Goal: Transaction & Acquisition: Purchase product/service

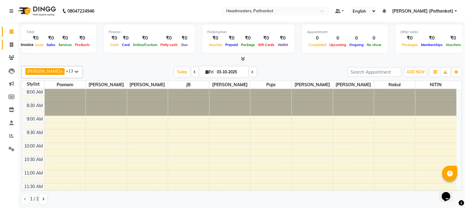
click at [11, 44] on icon at bounding box center [11, 44] width 3 height 5
select select "service"
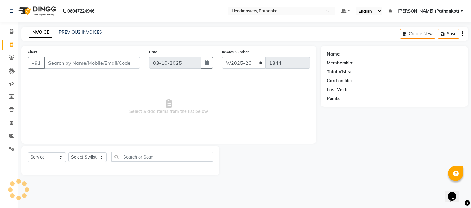
click at [9, 45] on span at bounding box center [11, 44] width 11 height 7
select select "service"
select select "7530"
type input "1844"
click at [77, 61] on input "Client" at bounding box center [92, 63] width 96 height 12
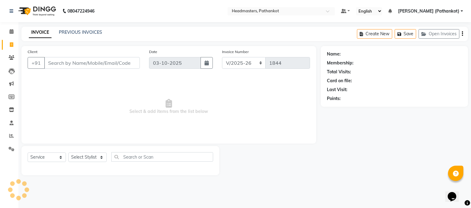
select select "66904"
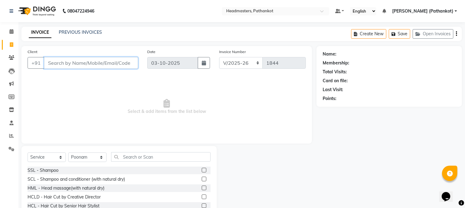
click at [118, 58] on input "Client" at bounding box center [91, 63] width 94 height 12
type input "8899006308"
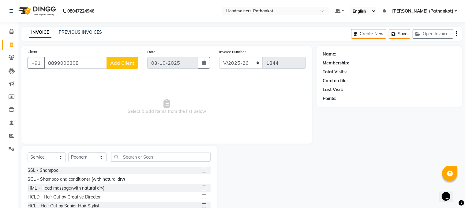
click at [130, 64] on span "Add Client" at bounding box center [122, 63] width 24 height 6
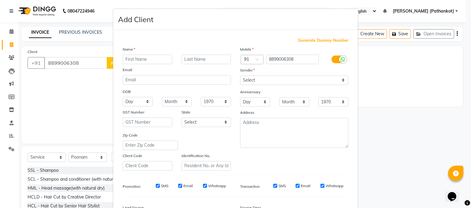
click at [144, 60] on input "text" at bounding box center [148, 59] width 50 height 9
type input "nupur"
click at [270, 78] on select "Select [DEMOGRAPHIC_DATA] [DEMOGRAPHIC_DATA] Other Prefer Not To Say" at bounding box center [294, 79] width 108 height 9
select select "[DEMOGRAPHIC_DATA]"
click at [240, 76] on select "Select [DEMOGRAPHIC_DATA] [DEMOGRAPHIC_DATA] Other Prefer Not To Say" at bounding box center [294, 79] width 108 height 9
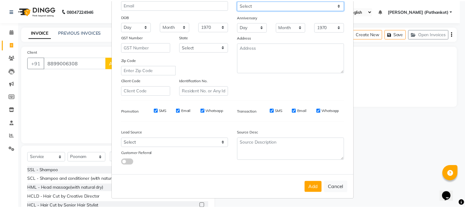
scroll to position [78, 0]
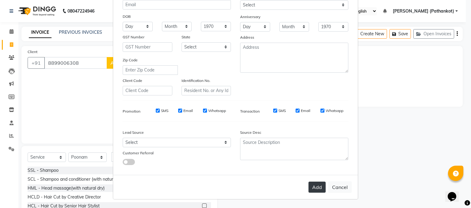
click at [319, 186] on button "Add" at bounding box center [316, 186] width 17 height 11
select select
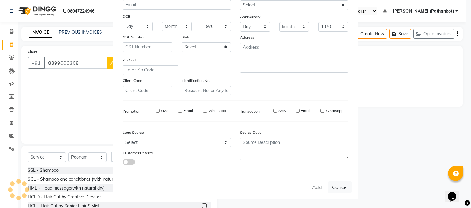
select select
checkbox input "false"
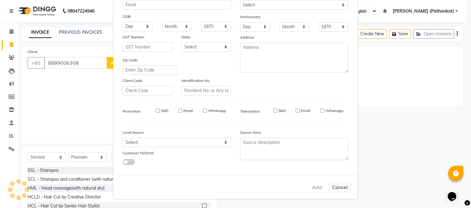
checkbox input "false"
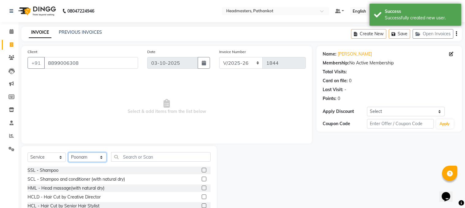
click at [86, 158] on select "Select Stylist [PERSON_NAME] HEAD [PERSON_NAME] [PERSON_NAME] [PERSON_NAME] [PE…" at bounding box center [87, 156] width 38 height 9
select select "66916"
click at [68, 153] on select "Select Stylist [PERSON_NAME] HEAD [PERSON_NAME] [PERSON_NAME] [PERSON_NAME] [PE…" at bounding box center [87, 156] width 38 height 9
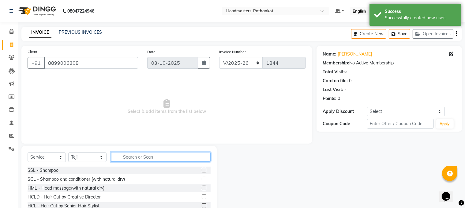
click at [125, 157] on input "text" at bounding box center [161, 156] width 100 height 9
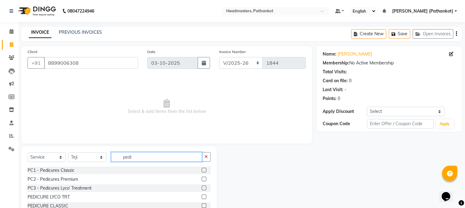
type input "pedi"
click at [202, 180] on label at bounding box center [204, 178] width 5 height 5
click at [202, 180] on input "checkbox" at bounding box center [204, 179] width 4 height 4
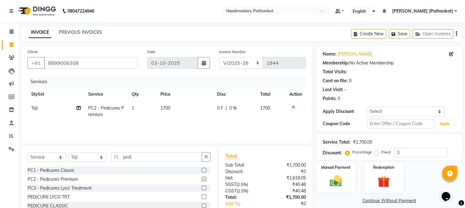
checkbox input "false"
click at [202, 187] on label at bounding box center [204, 187] width 5 height 5
click at [202, 187] on input "checkbox" at bounding box center [204, 188] width 4 height 4
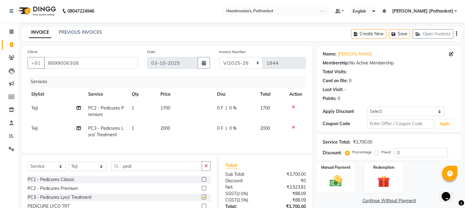
checkbox input "false"
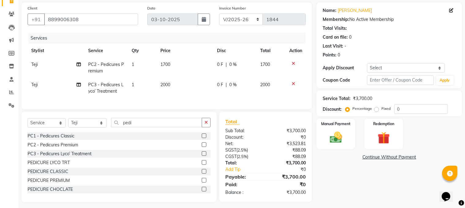
scroll to position [52, 0]
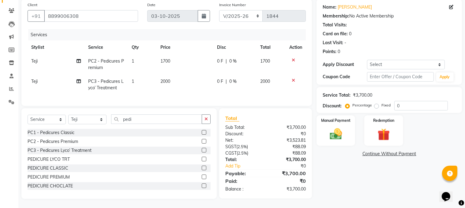
click at [202, 176] on label at bounding box center [204, 176] width 5 height 5
click at [202, 176] on input "checkbox" at bounding box center [204, 177] width 4 height 4
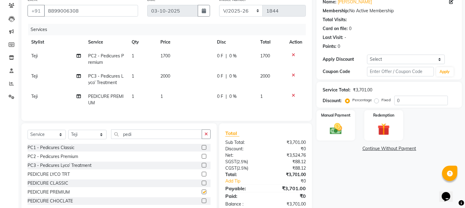
checkbox input "false"
click at [292, 95] on icon at bounding box center [293, 95] width 3 height 4
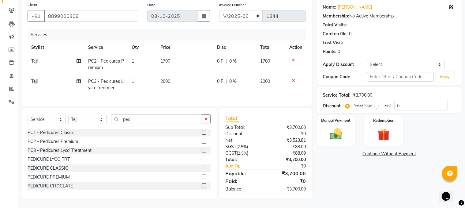
click at [292, 78] on icon at bounding box center [293, 80] width 3 height 4
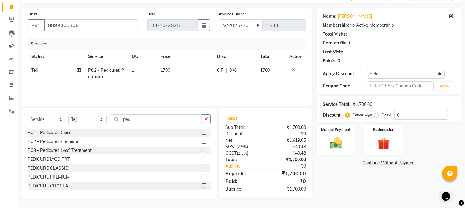
scroll to position [38, 0]
click at [174, 70] on td "1700" at bounding box center [185, 73] width 57 height 20
select select "66916"
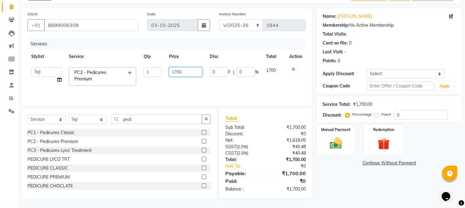
click at [195, 73] on input "1700" at bounding box center [186, 71] width 34 height 9
type input "1800"
click at [207, 119] on icon "button" at bounding box center [206, 119] width 3 height 4
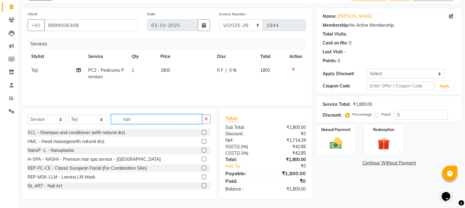
scroll to position [37, 0]
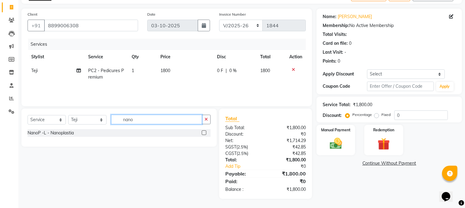
type input "nano"
click at [204, 132] on label at bounding box center [204, 132] width 5 height 5
click at [204, 132] on input "checkbox" at bounding box center [204, 133] width 4 height 4
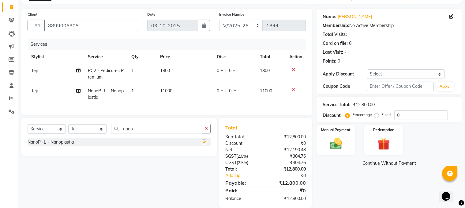
checkbox input "false"
click at [294, 87] on td at bounding box center [296, 94] width 20 height 20
click at [293, 90] on icon at bounding box center [293, 90] width 3 height 4
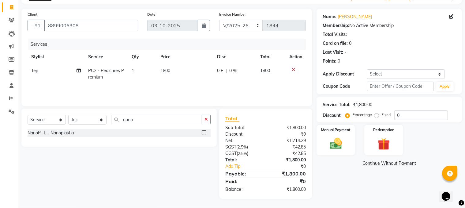
click at [211, 119] on div "Select Service Product Membership Package Voucher Prepaid Gift Card Select Styl…" at bounding box center [118, 127] width 195 height 38
click at [206, 119] on icon "button" at bounding box center [206, 119] width 3 height 4
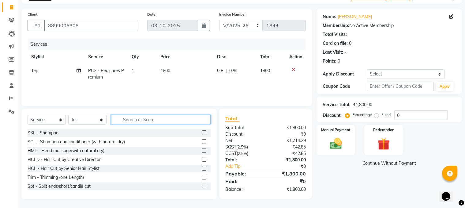
click at [146, 119] on input "text" at bounding box center [161, 119] width 100 height 9
type input "n"
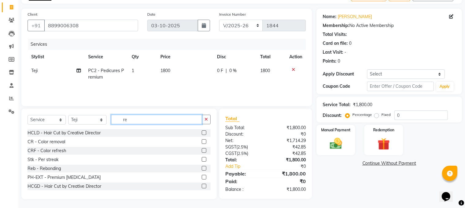
type input "r"
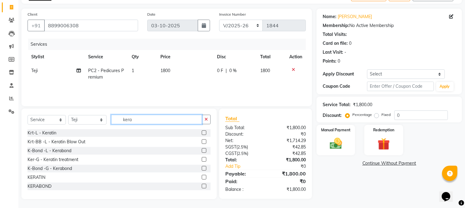
type input "kera"
click at [202, 131] on label at bounding box center [204, 132] width 5 height 5
click at [202, 131] on input "checkbox" at bounding box center [204, 133] width 4 height 4
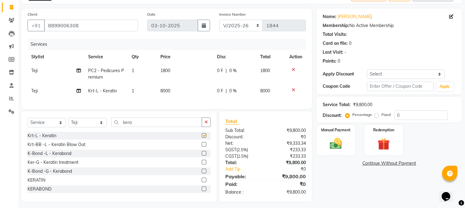
checkbox input "false"
click at [174, 90] on td "8000" at bounding box center [185, 91] width 57 height 14
select select "66916"
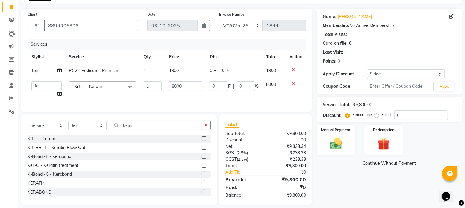
click at [293, 83] on icon at bounding box center [293, 83] width 3 height 4
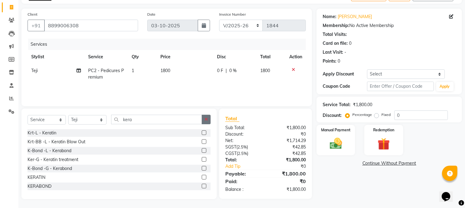
click at [208, 119] on button "button" at bounding box center [206, 119] width 9 height 9
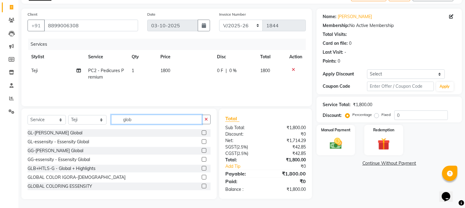
type input "glob"
click at [202, 133] on label at bounding box center [204, 132] width 5 height 5
click at [202, 133] on input "checkbox" at bounding box center [204, 133] width 4 height 4
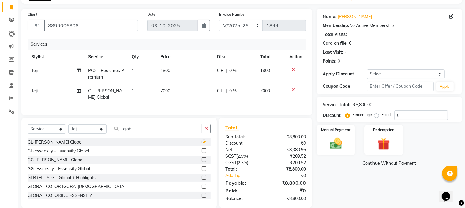
checkbox input "false"
click at [202, 162] on label at bounding box center [204, 159] width 5 height 5
click at [202, 162] on input "checkbox" at bounding box center [204, 160] width 4 height 4
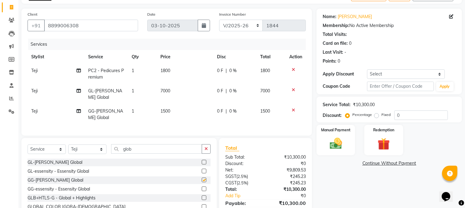
checkbox input "false"
click at [293, 110] on icon at bounding box center [293, 110] width 3 height 4
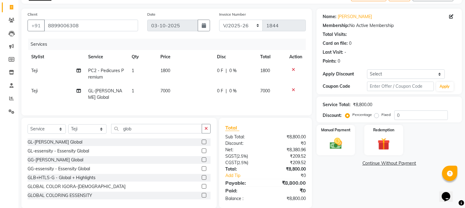
click at [292, 87] on td at bounding box center [296, 94] width 20 height 20
click at [202, 180] on label at bounding box center [204, 177] width 5 height 5
click at [202, 180] on input "checkbox" at bounding box center [204, 178] width 4 height 4
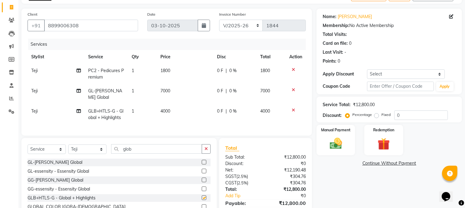
checkbox input "false"
click at [293, 88] on icon at bounding box center [293, 90] width 3 height 4
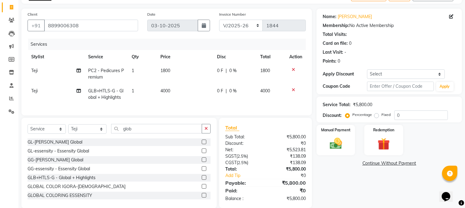
click at [180, 91] on td "4000" at bounding box center [185, 94] width 57 height 20
select select "66916"
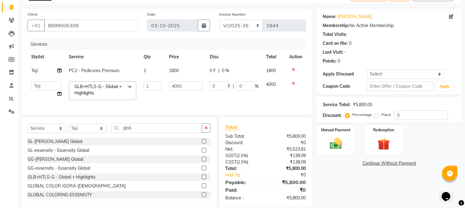
click at [293, 82] on icon at bounding box center [293, 83] width 3 height 4
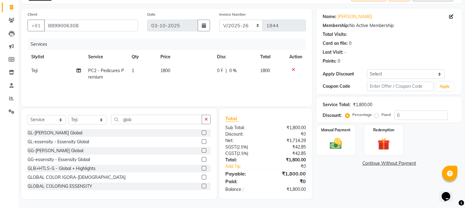
click at [202, 141] on label at bounding box center [204, 141] width 5 height 5
click at [202, 141] on input "checkbox" at bounding box center [204, 142] width 4 height 4
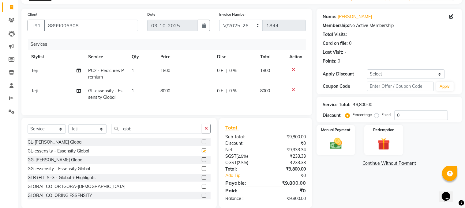
checkbox input "false"
click at [210, 132] on button "button" at bounding box center [206, 128] width 9 height 9
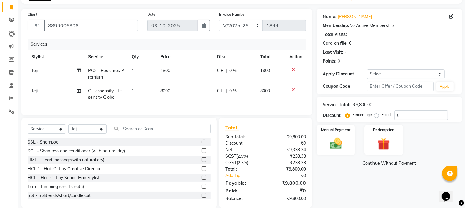
click at [293, 88] on icon at bounding box center [293, 90] width 3 height 4
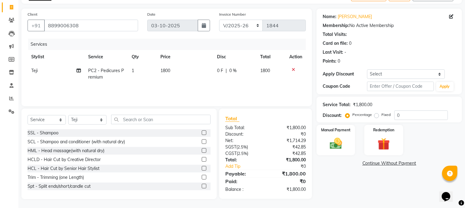
scroll to position [38, 0]
click at [158, 117] on input "text" at bounding box center [161, 118] width 100 height 9
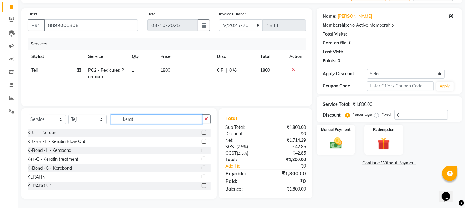
scroll to position [37, 0]
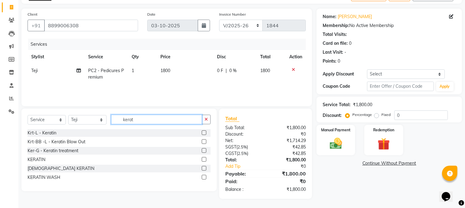
type input "kerat"
click at [205, 131] on label at bounding box center [204, 132] width 5 height 5
click at [205, 131] on input "checkbox" at bounding box center [204, 133] width 4 height 4
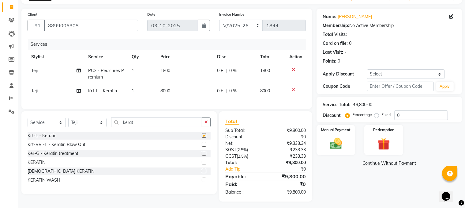
checkbox input "false"
click at [175, 90] on td "8000" at bounding box center [185, 91] width 57 height 14
select select "66916"
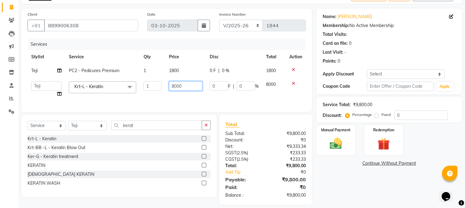
click at [199, 87] on input "8000" at bounding box center [186, 85] width 34 height 9
type input "8"
type input "3500"
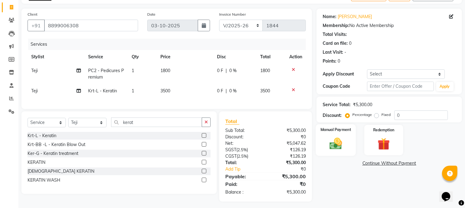
click at [326, 142] on img at bounding box center [336, 143] width 21 height 15
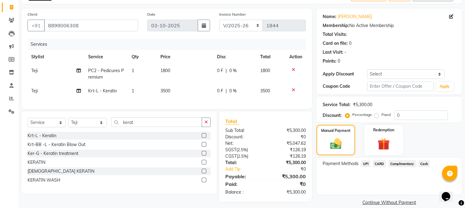
click at [368, 163] on span "UPI" at bounding box center [365, 163] width 9 height 7
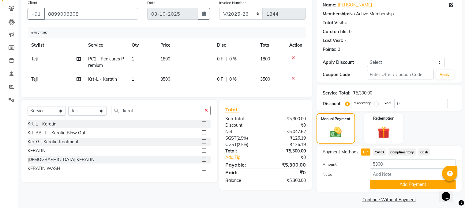
scroll to position [55, 0]
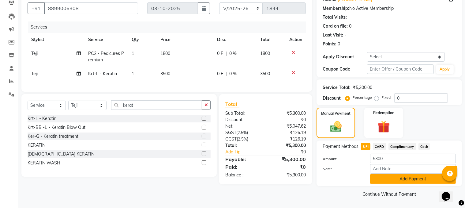
click at [394, 178] on button "Add Payment" at bounding box center [413, 178] width 86 height 9
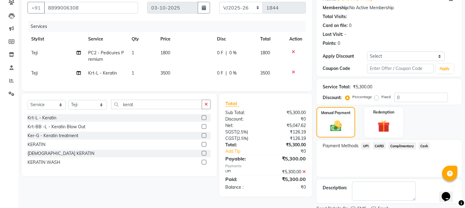
click at [37, 74] on span "Teji" at bounding box center [34, 73] width 6 height 6
select select "66916"
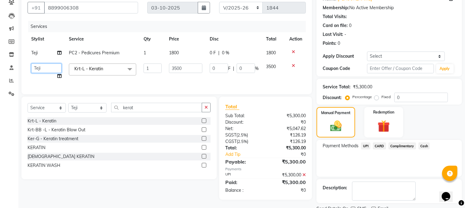
click at [46, 68] on select "[PERSON_NAME] HEAD [PERSON_NAME] [PERSON_NAME] [PERSON_NAME] [PERSON_NAME] [PER…" at bounding box center [46, 67] width 30 height 9
select select "83490"
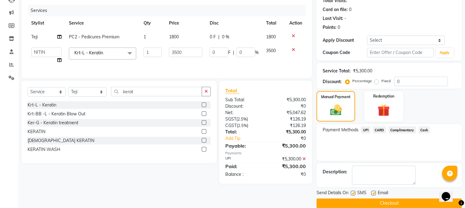
scroll to position [80, 0]
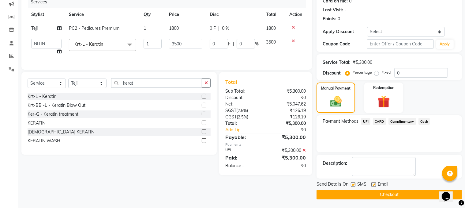
click at [352, 194] on button "Checkout" at bounding box center [390, 194] width 146 height 9
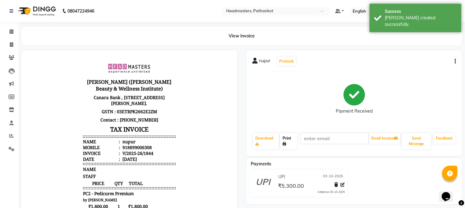
click at [291, 138] on link "Print" at bounding box center [288, 141] width 17 height 16
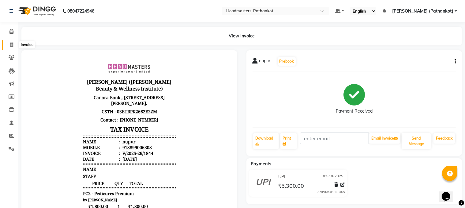
drag, startPoint x: 294, startPoint y: 141, endPoint x: 11, endPoint y: 44, distance: 298.5
click at [11, 44] on icon at bounding box center [11, 44] width 3 height 5
select select "service"
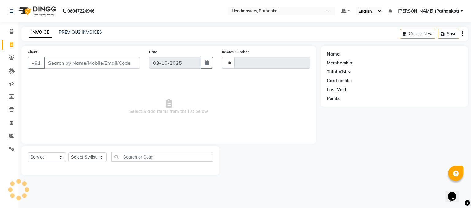
type input "1845"
select select "7530"
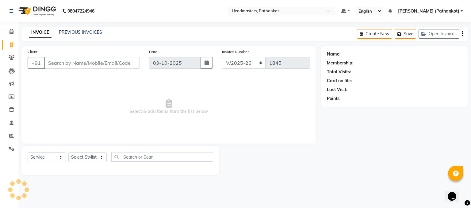
click at [109, 62] on input "Client" at bounding box center [92, 63] width 96 height 12
select select "66904"
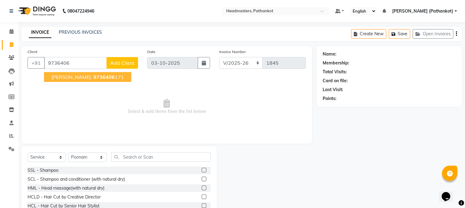
click at [107, 75] on button "[PERSON_NAME] 9736406 171" at bounding box center [87, 77] width 87 height 10
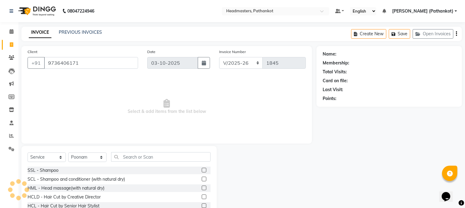
type input "9736406171"
click at [91, 158] on select "Select Stylist [PERSON_NAME] HEAD [PERSON_NAME] [PERSON_NAME] [PERSON_NAME] [PE…" at bounding box center [87, 156] width 38 height 9
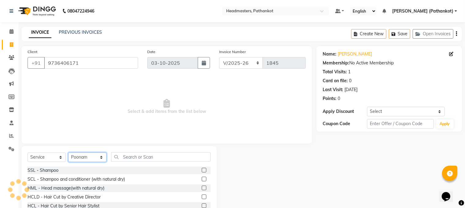
select select "83139"
click at [68, 153] on select "Select Stylist [PERSON_NAME] HEAD [PERSON_NAME] [PERSON_NAME] [PERSON_NAME] [PE…" at bounding box center [87, 156] width 38 height 9
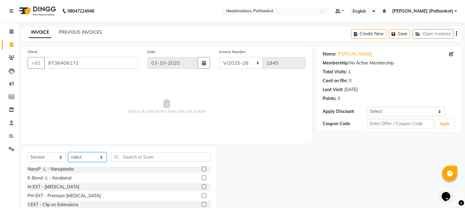
scroll to position [276, 0]
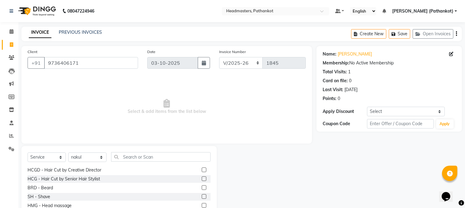
click at [202, 179] on label at bounding box center [204, 178] width 5 height 5
click at [202, 179] on input "checkbox" at bounding box center [204, 179] width 4 height 4
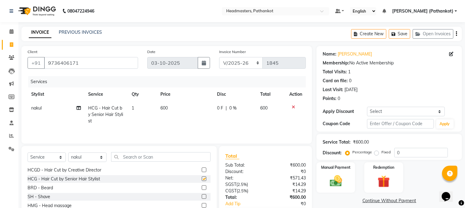
checkbox input "false"
click at [202, 187] on label at bounding box center [204, 187] width 5 height 5
click at [202, 187] on input "checkbox" at bounding box center [204, 188] width 4 height 4
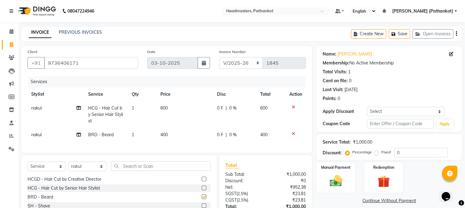
checkbox input "false"
click at [175, 108] on td "600" at bounding box center [185, 114] width 57 height 27
select select "83139"
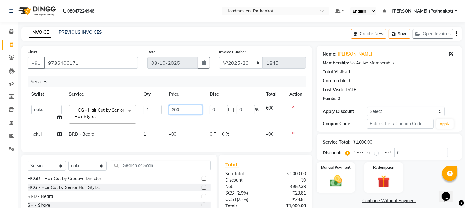
click at [184, 108] on input "600" at bounding box center [186, 109] width 34 height 9
type input "6"
type input "300"
click at [179, 133] on td "400" at bounding box center [185, 134] width 41 height 14
select select "83139"
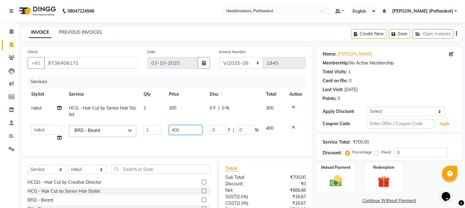
click at [186, 129] on input "400" at bounding box center [186, 129] width 34 height 9
type input "4"
type input "150"
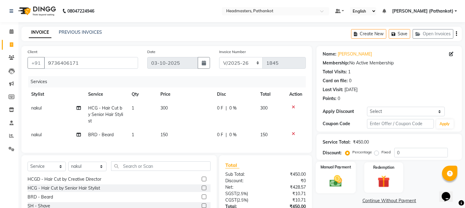
click at [341, 178] on img at bounding box center [336, 181] width 21 height 15
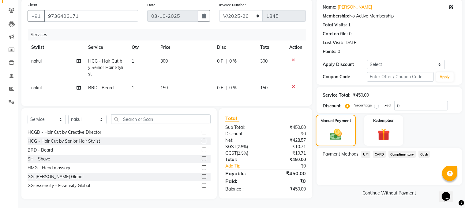
scroll to position [52, 0]
click at [364, 150] on span "UPI" at bounding box center [365, 153] width 9 height 7
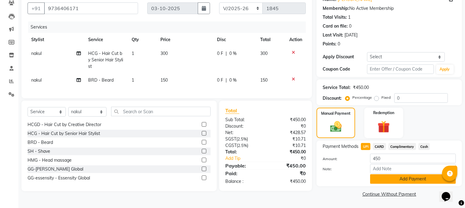
click at [415, 179] on button "Add Payment" at bounding box center [413, 178] width 86 height 9
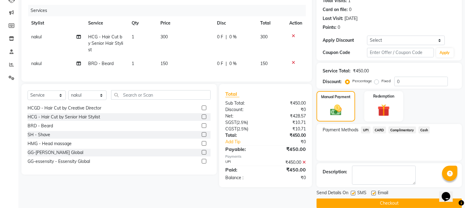
scroll to position [80, 0]
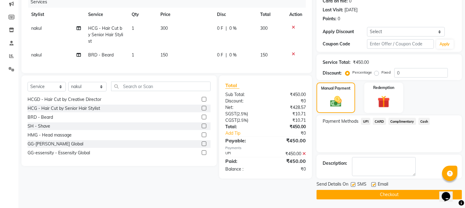
click at [402, 196] on button "Checkout" at bounding box center [390, 194] width 146 height 9
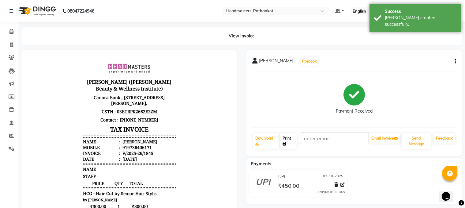
click at [288, 143] on link "Print" at bounding box center [288, 141] width 17 height 16
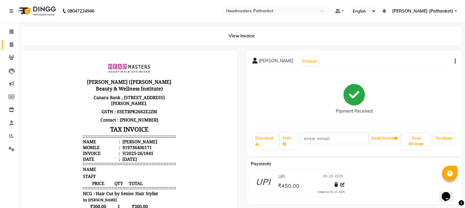
click at [7, 39] on li "Invoice" at bounding box center [9, 44] width 18 height 13
drag, startPoint x: 10, startPoint y: 43, endPoint x: 22, endPoint y: 48, distance: 13.5
click at [10, 43] on icon at bounding box center [11, 44] width 3 height 5
select select "service"
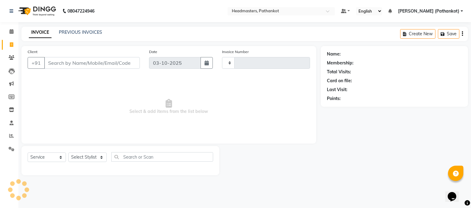
type input "1846"
select select "7530"
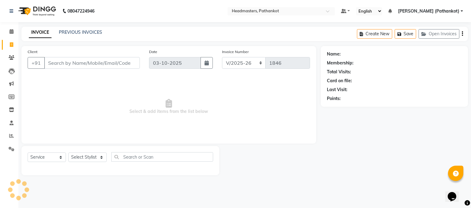
click at [98, 61] on input "Client" at bounding box center [92, 63] width 96 height 12
select select "66904"
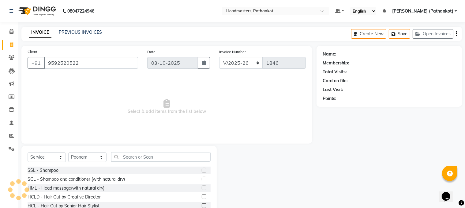
type input "9592520522"
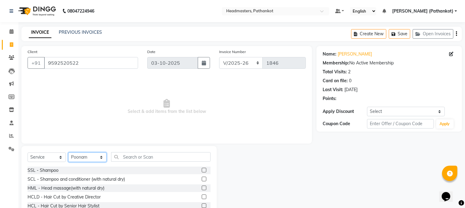
click at [88, 160] on select "Select Stylist [PERSON_NAME] HEAD [PERSON_NAME] [PERSON_NAME] [PERSON_NAME] [PE…" at bounding box center [87, 156] width 38 height 9
select select "66907"
click at [68, 153] on select "Select Stylist [PERSON_NAME] HEAD [PERSON_NAME] [PERSON_NAME] [PERSON_NAME] [PE…" at bounding box center [87, 156] width 38 height 9
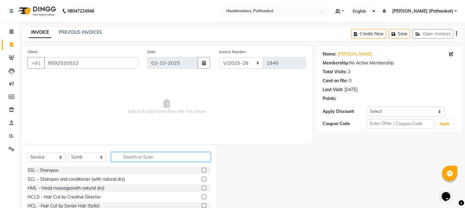
click at [131, 158] on input "text" at bounding box center [161, 156] width 100 height 9
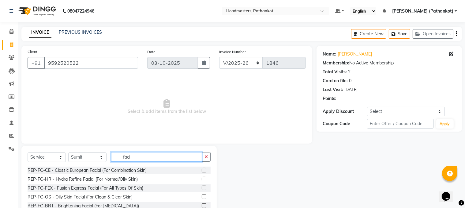
type input "faci"
click at [202, 169] on label at bounding box center [204, 170] width 5 height 5
click at [202, 169] on input "checkbox" at bounding box center [204, 170] width 4 height 4
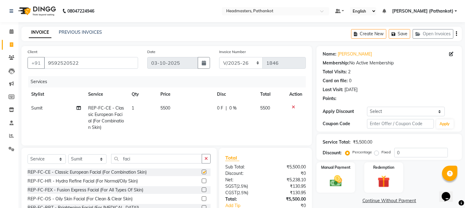
checkbox input "false"
click at [209, 163] on button "button" at bounding box center [206, 158] width 9 height 9
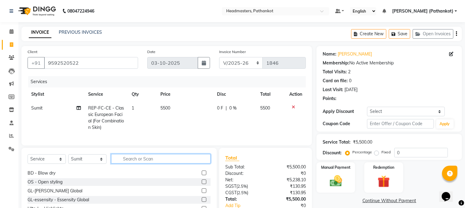
scroll to position [92, 0]
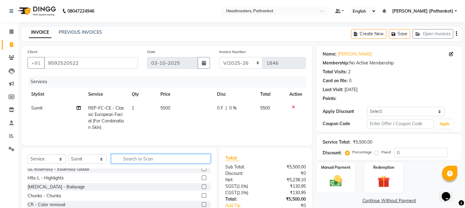
click at [125, 163] on input "text" at bounding box center [161, 158] width 100 height 9
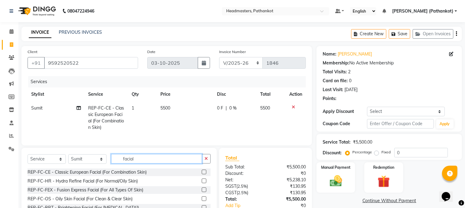
type input "facial"
click at [202, 174] on label at bounding box center [204, 171] width 5 height 5
click at [202, 174] on input "checkbox" at bounding box center [204, 172] width 4 height 4
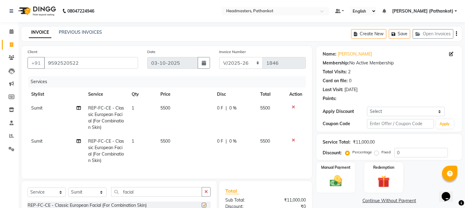
checkbox input "false"
click at [292, 107] on icon at bounding box center [293, 107] width 3 height 4
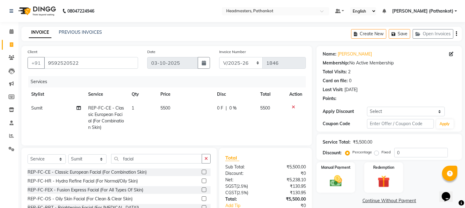
click at [292, 106] on icon at bounding box center [293, 107] width 3 height 4
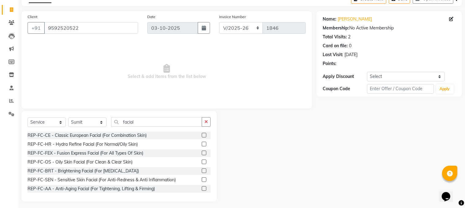
scroll to position [38, 0]
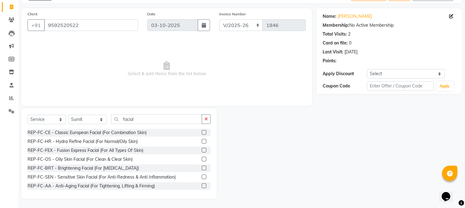
click at [202, 184] on label at bounding box center [204, 185] width 5 height 5
click at [202, 184] on input "checkbox" at bounding box center [204, 186] width 4 height 4
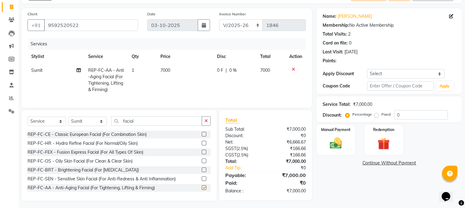
checkbox input "false"
click at [292, 69] on icon at bounding box center [293, 69] width 3 height 4
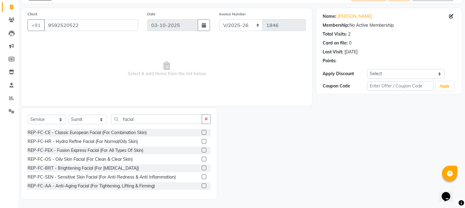
click at [202, 159] on label at bounding box center [204, 159] width 5 height 5
click at [202, 159] on input "checkbox" at bounding box center [204, 159] width 4 height 4
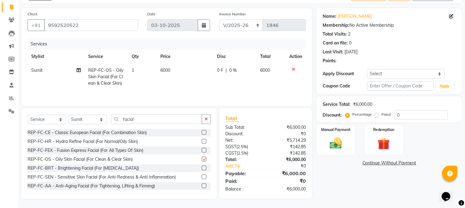
checkbox input "false"
click at [176, 70] on td "6000" at bounding box center [185, 76] width 57 height 27
select select "66907"
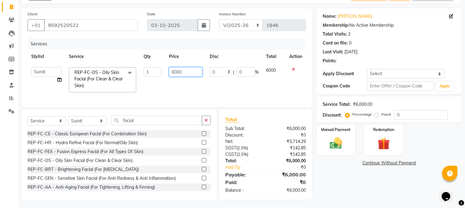
click at [185, 72] on input "6000" at bounding box center [186, 71] width 34 height 9
type input "6"
type input "2800"
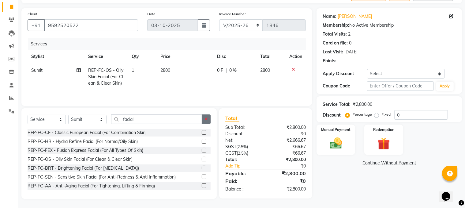
click at [206, 120] on icon "button" at bounding box center [206, 119] width 3 height 4
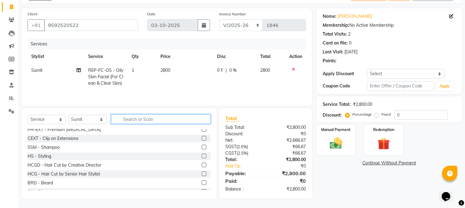
scroll to position [245, 0]
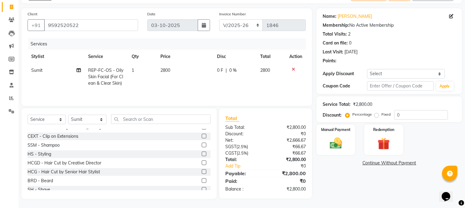
click at [202, 172] on label at bounding box center [204, 171] width 5 height 5
click at [202, 172] on input "checkbox" at bounding box center [204, 172] width 4 height 4
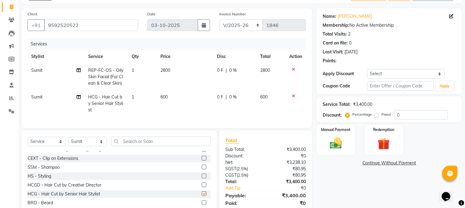
checkbox input "false"
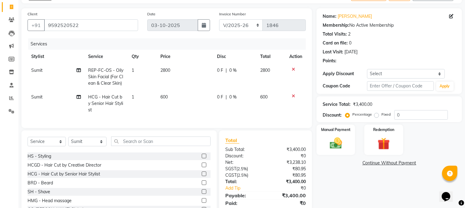
scroll to position [276, 0]
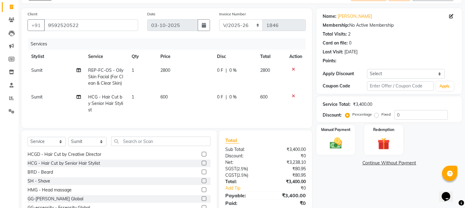
click at [202, 174] on label at bounding box center [204, 171] width 5 height 5
click at [202, 174] on input "checkbox" at bounding box center [204, 172] width 4 height 4
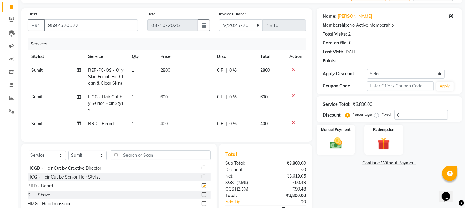
checkbox input "false"
click at [171, 96] on td "600" at bounding box center [185, 103] width 57 height 27
select select "66907"
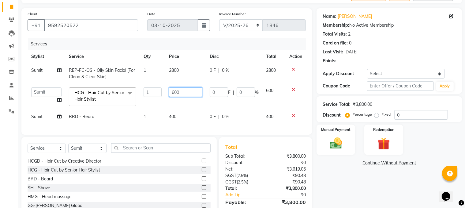
click at [183, 93] on input "600" at bounding box center [186, 91] width 34 height 9
type input "6"
type input "200"
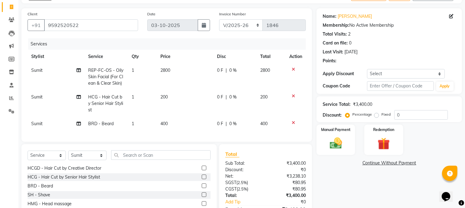
click at [180, 114] on tbody "Sumit REP-FC-OS - Oily Skin Facial (For Clean & Clear Skin) 1 2800 0 F | 0 % 28…" at bounding box center [167, 96] width 278 height 67
drag, startPoint x: 167, startPoint y: 122, endPoint x: 182, endPoint y: 123, distance: 15.1
click at [167, 123] on span "400" at bounding box center [164, 124] width 7 height 6
select select "66907"
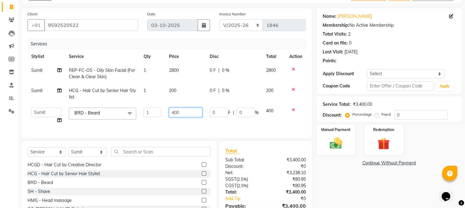
click at [186, 113] on input "400" at bounding box center [186, 112] width 34 height 9
type input "4"
type input "150"
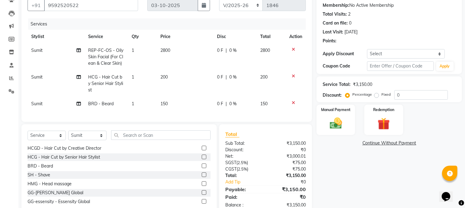
scroll to position [79, 0]
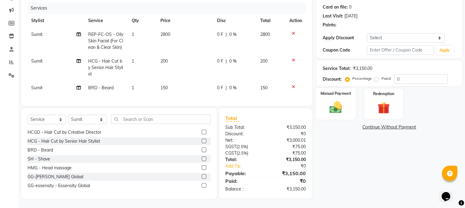
click at [328, 100] on img at bounding box center [336, 107] width 21 height 15
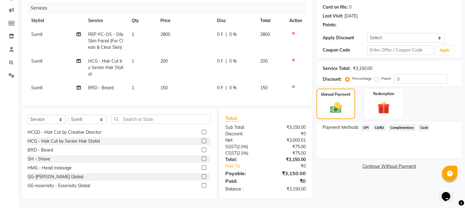
click at [366, 124] on span "UPI" at bounding box center [365, 127] width 9 height 7
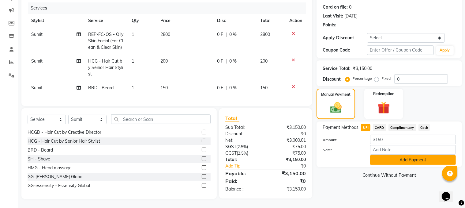
click at [392, 155] on button "Add Payment" at bounding box center [413, 159] width 86 height 9
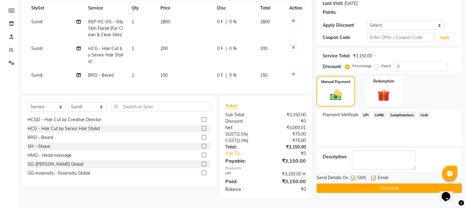
scroll to position [91, 0]
click at [388, 183] on button "Checkout" at bounding box center [390, 187] width 146 height 9
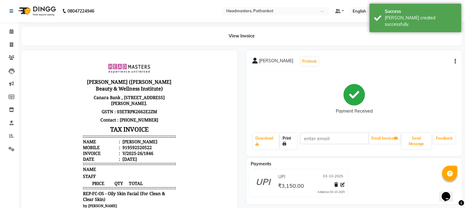
click at [292, 142] on link "Print" at bounding box center [288, 141] width 17 height 16
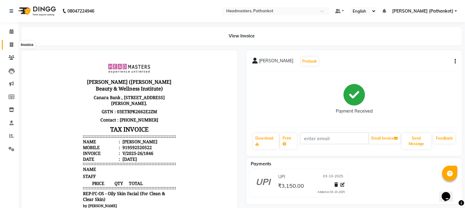
click at [9, 43] on span at bounding box center [11, 44] width 11 height 7
select select "service"
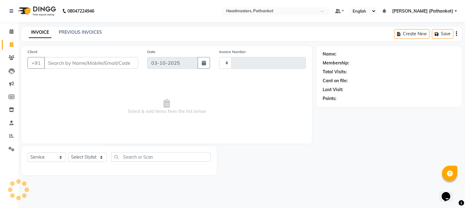
type input "1847"
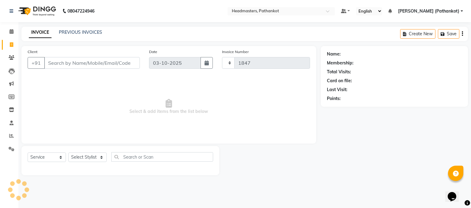
select select "7530"
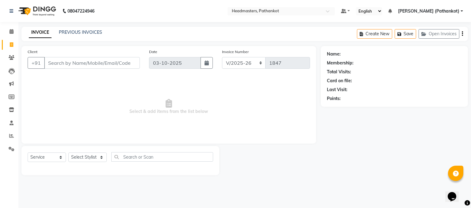
select select "66904"
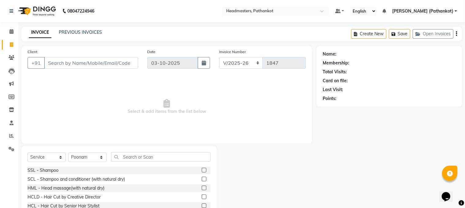
click at [105, 63] on input "Client" at bounding box center [91, 63] width 94 height 12
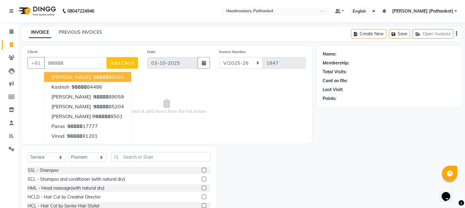
click at [80, 64] on input "98888" at bounding box center [75, 63] width 63 height 12
type input "9"
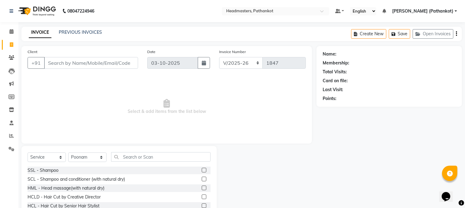
click at [83, 65] on input "Client" at bounding box center [91, 63] width 94 height 12
click at [80, 63] on input "Client" at bounding box center [91, 63] width 94 height 12
click at [87, 60] on input "Client" at bounding box center [91, 63] width 94 height 12
click at [85, 62] on input "Client" at bounding box center [91, 63] width 94 height 12
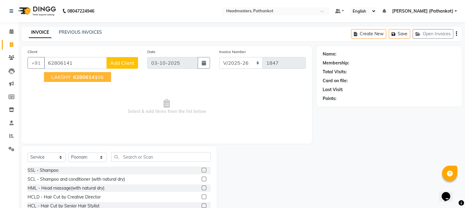
click at [73, 76] on span "62806141" at bounding box center [85, 77] width 25 height 6
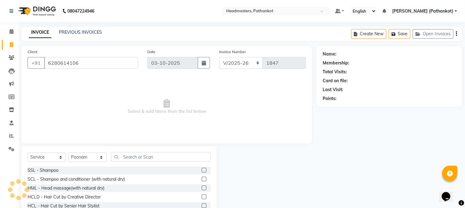
type input "6280614106"
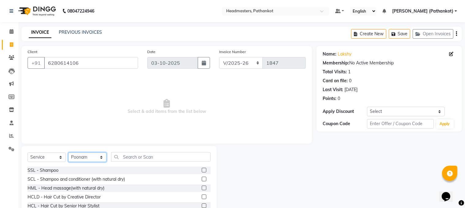
click at [80, 157] on select "Select Stylist [PERSON_NAME] HEAD [PERSON_NAME] [PERSON_NAME] [PERSON_NAME] [PE…" at bounding box center [87, 156] width 38 height 9
select select "83139"
click at [68, 153] on select "Select Stylist [PERSON_NAME] HEAD [PERSON_NAME] [PERSON_NAME] [PERSON_NAME] [PE…" at bounding box center [87, 156] width 38 height 9
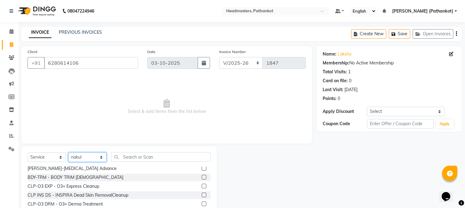
scroll to position [582, 0]
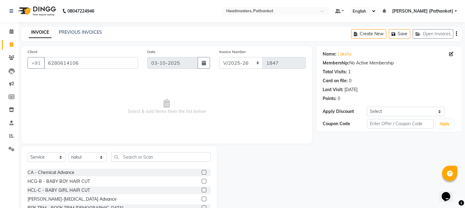
click at [202, 183] on label at bounding box center [204, 181] width 5 height 5
click at [202, 183] on input "checkbox" at bounding box center [204, 181] width 4 height 4
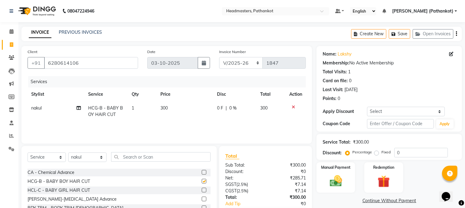
checkbox input "false"
click at [178, 110] on td "300" at bounding box center [185, 111] width 57 height 20
select select "83139"
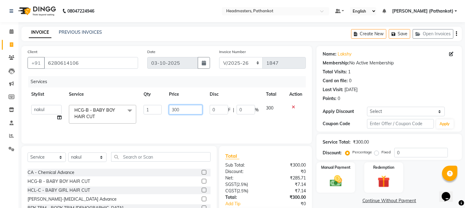
click at [183, 107] on input "300" at bounding box center [186, 109] width 34 height 9
type input "3"
type input "200"
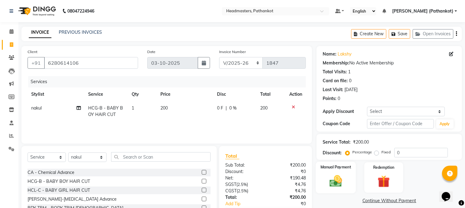
click at [340, 176] on img at bounding box center [336, 181] width 21 height 15
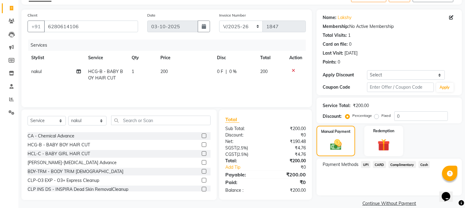
scroll to position [45, 0]
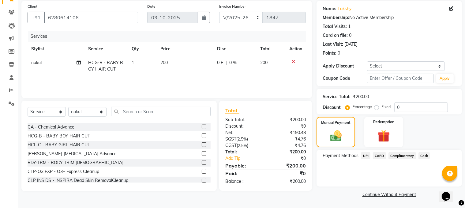
click at [427, 154] on span "Cash" at bounding box center [425, 155] width 12 height 7
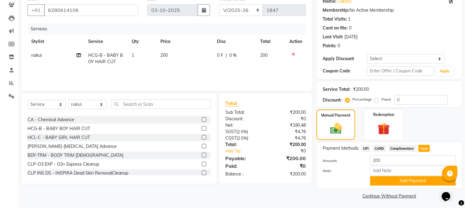
scroll to position [55, 0]
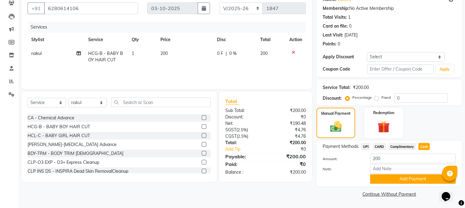
click at [420, 177] on button "Add Payment" at bounding box center [413, 178] width 86 height 9
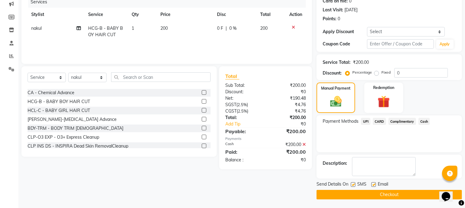
scroll to position [80, 0]
click at [372, 193] on button "Checkout" at bounding box center [390, 194] width 146 height 9
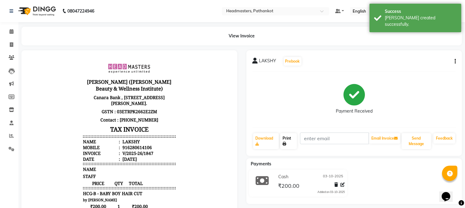
click at [292, 142] on link "Print" at bounding box center [288, 141] width 17 height 16
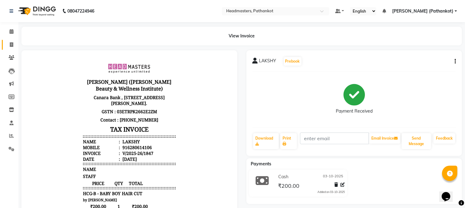
click at [12, 43] on icon at bounding box center [11, 44] width 3 height 5
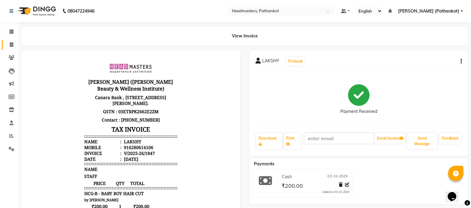
select select "7530"
select select "service"
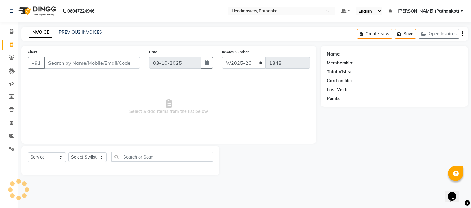
select select "66904"
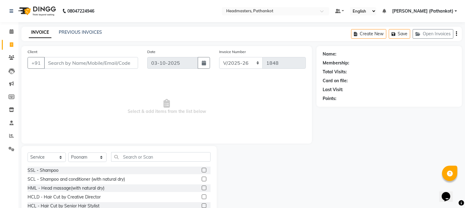
click at [59, 67] on input "Client" at bounding box center [91, 63] width 94 height 12
click at [118, 64] on input "Client" at bounding box center [91, 63] width 94 height 12
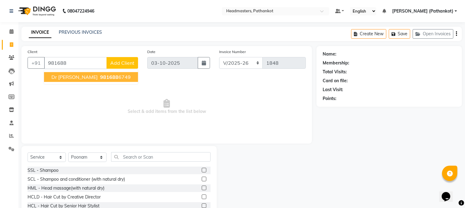
click at [102, 77] on ngb-highlight "981688 6749" at bounding box center [115, 77] width 32 height 6
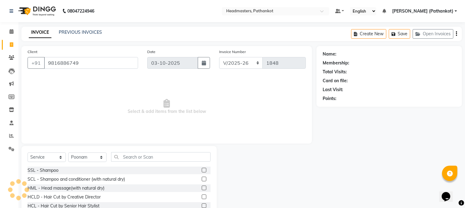
type input "9816886749"
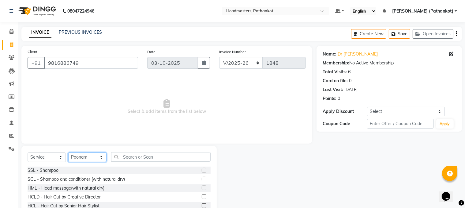
click at [95, 158] on select "Select Stylist [PERSON_NAME] HEAD [PERSON_NAME] [PERSON_NAME] [PERSON_NAME] [PE…" at bounding box center [87, 156] width 38 height 9
select select "66906"
click at [68, 153] on select "Select Stylist [PERSON_NAME] HEAD [PERSON_NAME] [PERSON_NAME] [PERSON_NAME] [PE…" at bounding box center [87, 156] width 38 height 9
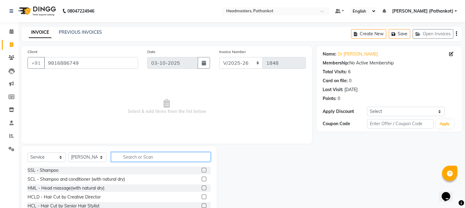
click at [161, 158] on input "text" at bounding box center [161, 156] width 100 height 9
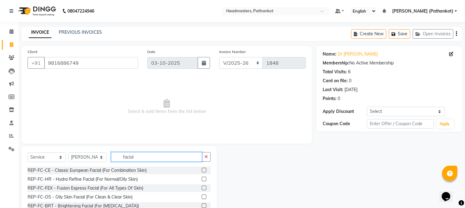
type input "facial"
click at [202, 179] on label at bounding box center [204, 178] width 5 height 5
click at [202, 179] on input "checkbox" at bounding box center [204, 179] width 4 height 4
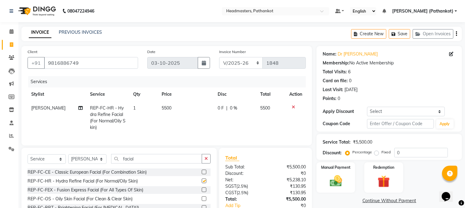
checkbox input "false"
click at [171, 107] on td "5500" at bounding box center [186, 117] width 56 height 33
select select "66906"
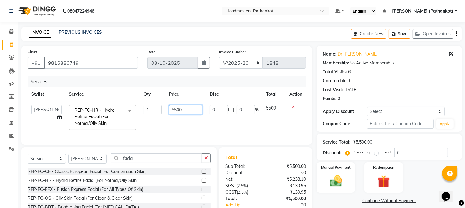
click at [185, 107] on input "5500" at bounding box center [186, 109] width 34 height 9
type input "5"
type input "5000"
click at [209, 163] on button "button" at bounding box center [206, 157] width 9 height 9
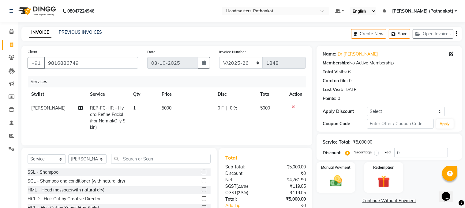
click at [170, 159] on div "Select Service Product Membership Package Voucher Prepaid Gift Card Select Styl…" at bounding box center [118, 193] width 195 height 90
click at [170, 162] on input "text" at bounding box center [161, 158] width 100 height 9
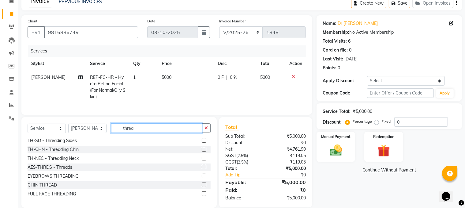
scroll to position [45, 0]
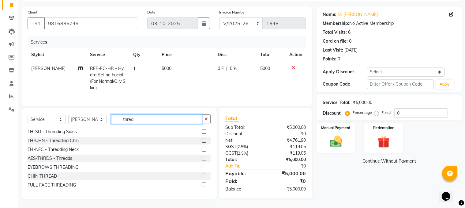
type input "threa"
click at [202, 167] on label at bounding box center [204, 166] width 5 height 5
click at [202, 167] on input "checkbox" at bounding box center [204, 167] width 4 height 4
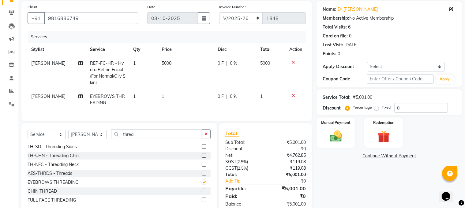
checkbox input "false"
click at [168, 96] on td "1" at bounding box center [186, 99] width 56 height 20
select select "66906"
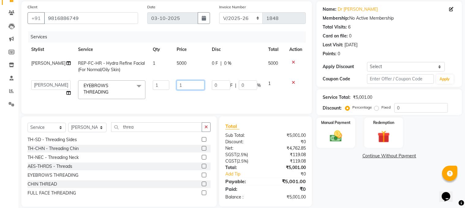
click at [182, 84] on input "1" at bounding box center [191, 84] width 28 height 9
type input "130"
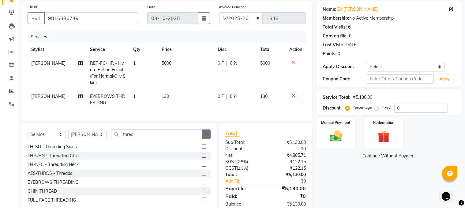
click at [210, 139] on button "button" at bounding box center [206, 133] width 9 height 9
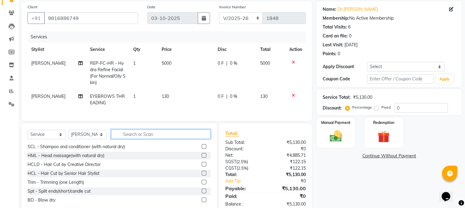
click at [150, 139] on input "text" at bounding box center [161, 133] width 100 height 9
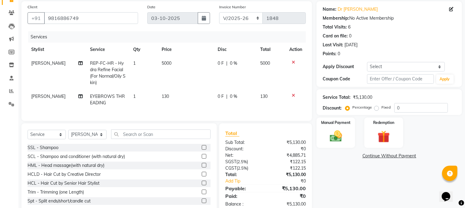
click at [202, 185] on label at bounding box center [204, 182] width 5 height 5
click at [202, 185] on input "checkbox" at bounding box center [204, 183] width 4 height 4
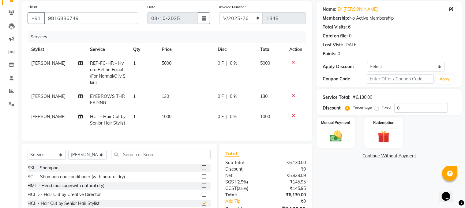
checkbox input "false"
click at [175, 116] on td "1000" at bounding box center [186, 120] width 56 height 20
select select "66906"
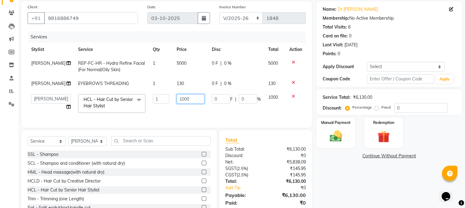
click at [195, 104] on input "1000" at bounding box center [191, 98] width 28 height 9
type input "1"
type input "500"
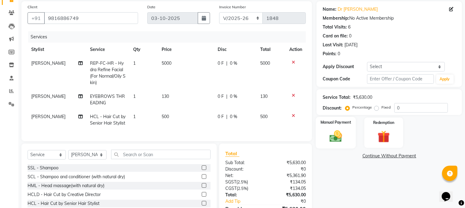
click at [331, 130] on img at bounding box center [336, 136] width 21 height 15
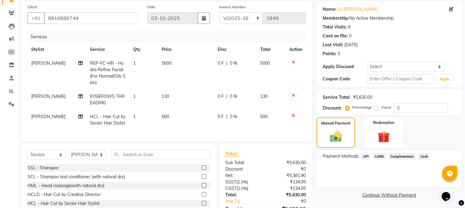
click at [368, 156] on span "UPI" at bounding box center [365, 156] width 9 height 7
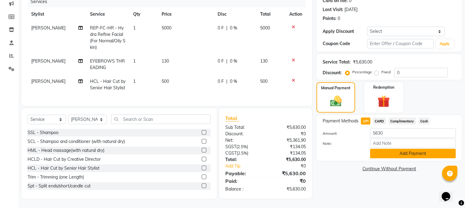
click at [392, 149] on button "Add Payment" at bounding box center [413, 153] width 86 height 9
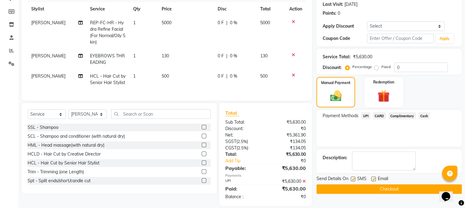
scroll to position [98, 0]
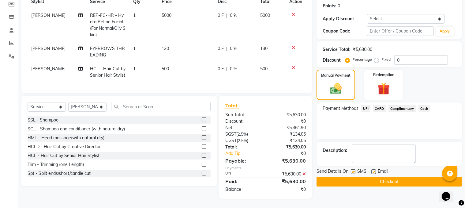
click at [366, 178] on button "Checkout" at bounding box center [390, 181] width 146 height 9
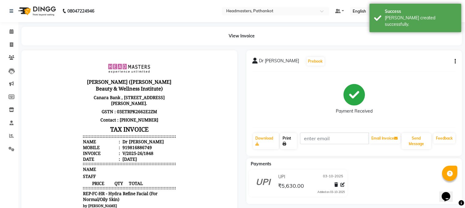
click at [294, 144] on link "Print" at bounding box center [288, 141] width 17 height 16
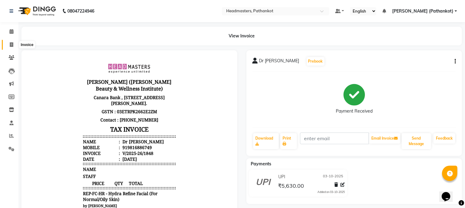
click at [10, 42] on icon at bounding box center [11, 44] width 3 height 5
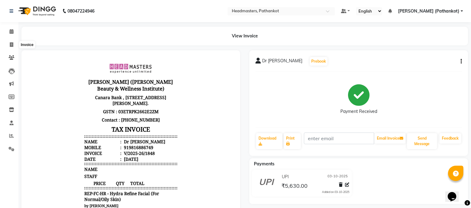
select select "service"
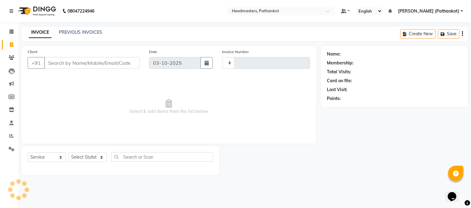
type input "1849"
select select "7530"
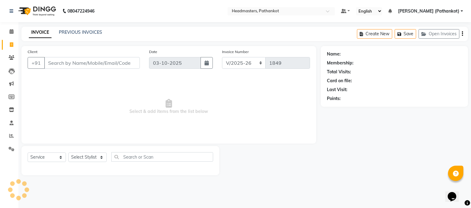
click at [66, 61] on input "Client" at bounding box center [92, 63] width 96 height 12
select select "66904"
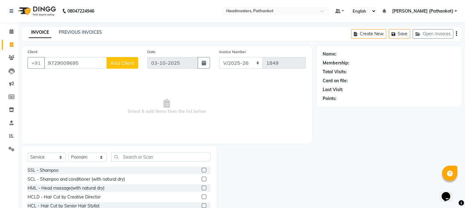
type input "9729009695"
click at [125, 60] on span "Add Client" at bounding box center [122, 63] width 24 height 6
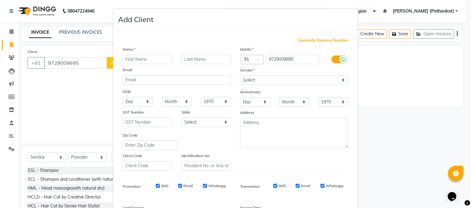
click at [128, 61] on input "text" at bounding box center [148, 59] width 50 height 9
type input "[PERSON_NAME]"
click at [252, 77] on select "Select [DEMOGRAPHIC_DATA] [DEMOGRAPHIC_DATA] Other Prefer Not To Say" at bounding box center [294, 79] width 108 height 9
select select "[DEMOGRAPHIC_DATA]"
click at [240, 76] on select "Select [DEMOGRAPHIC_DATA] [DEMOGRAPHIC_DATA] Other Prefer Not To Say" at bounding box center [294, 79] width 108 height 9
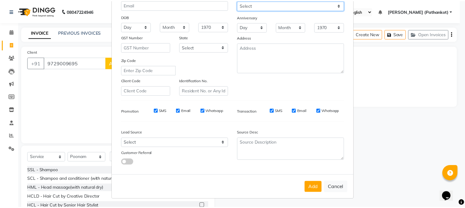
scroll to position [78, 0]
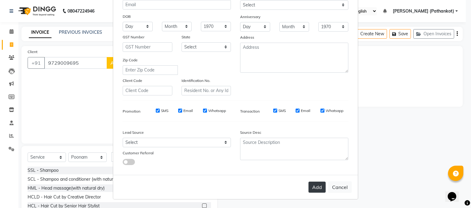
click at [312, 186] on button "Add" at bounding box center [316, 186] width 17 height 11
select select
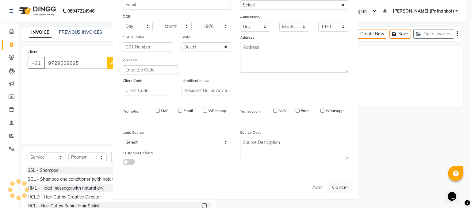
select select
checkbox input "false"
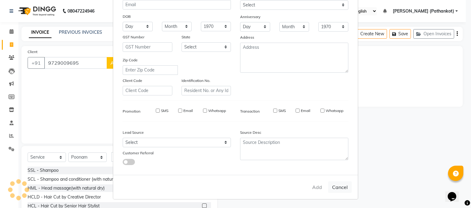
checkbox input "false"
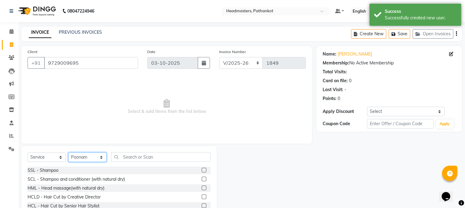
drag, startPoint x: 95, startPoint y: 157, endPoint x: 93, endPoint y: 153, distance: 3.7
click at [95, 157] on select "Select Stylist [PERSON_NAME] HEAD [PERSON_NAME] [PERSON_NAME] [PERSON_NAME] [PE…" at bounding box center [87, 156] width 38 height 9
select select "66906"
click at [68, 153] on select "Select Stylist [PERSON_NAME] HEAD [PERSON_NAME] [PERSON_NAME] [PERSON_NAME] [PE…" at bounding box center [87, 156] width 38 height 9
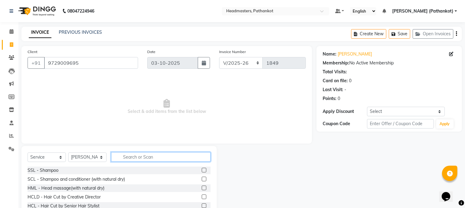
click at [136, 156] on input "text" at bounding box center [161, 156] width 100 height 9
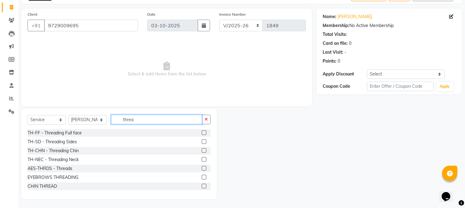
scroll to position [38, 0]
type input "threa"
click at [202, 177] on label at bounding box center [204, 176] width 5 height 5
click at [202, 177] on input "checkbox" at bounding box center [204, 177] width 4 height 4
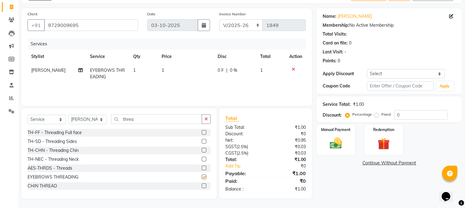
checkbox input "false"
click at [167, 71] on td "1" at bounding box center [186, 73] width 56 height 20
select select "66906"
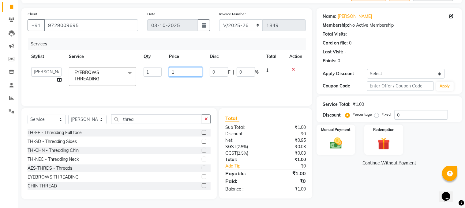
click at [180, 71] on input "1" at bounding box center [186, 71] width 34 height 9
type input "130"
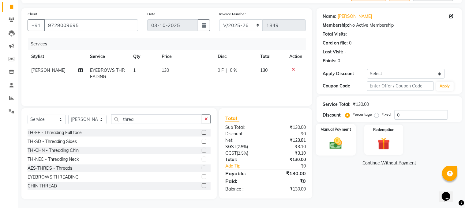
click at [342, 143] on img at bounding box center [336, 143] width 21 height 15
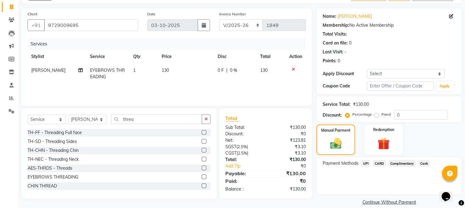
click at [367, 161] on span "UPI" at bounding box center [365, 163] width 9 height 7
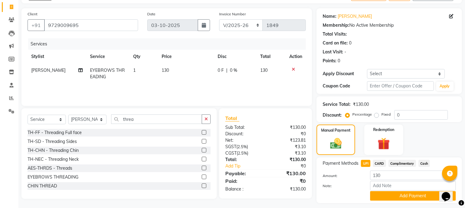
scroll to position [55, 0]
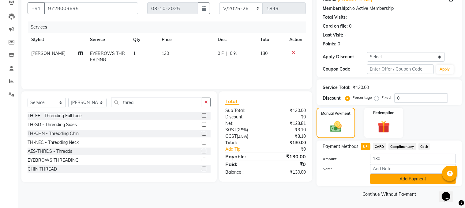
click at [391, 179] on button "Add Payment" at bounding box center [413, 178] width 86 height 9
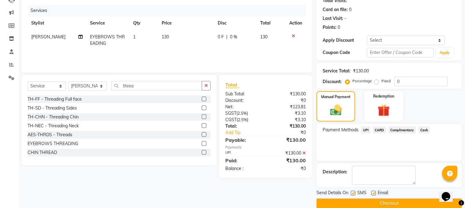
scroll to position [80, 0]
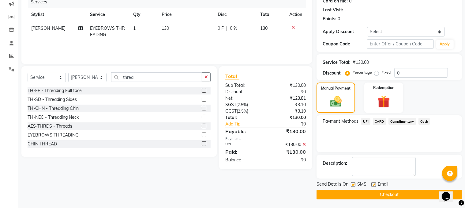
click at [377, 195] on button "Checkout" at bounding box center [390, 194] width 146 height 9
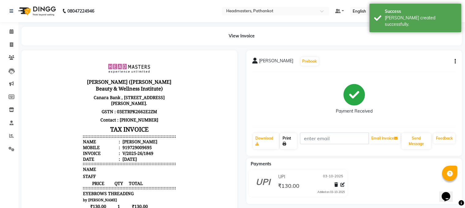
click at [288, 142] on link "Print" at bounding box center [288, 141] width 17 height 16
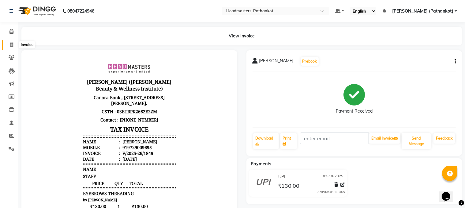
drag, startPoint x: 9, startPoint y: 43, endPoint x: 23, endPoint y: 48, distance: 14.6
click at [10, 43] on icon at bounding box center [11, 44] width 3 height 5
select select "service"
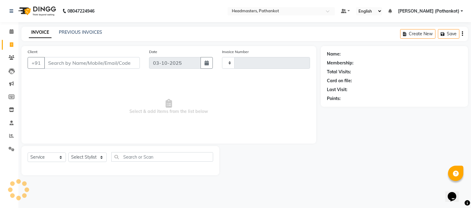
type input "1850"
select select "7530"
click at [76, 64] on input "Client" at bounding box center [92, 63] width 96 height 12
select select "66904"
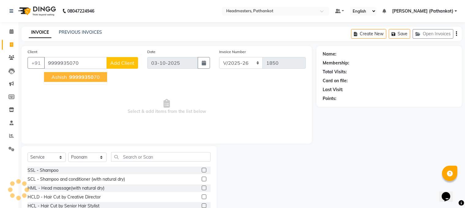
type input "9999935070"
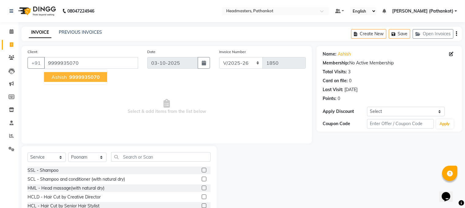
click at [78, 78] on span "9999935070" at bounding box center [84, 77] width 31 height 6
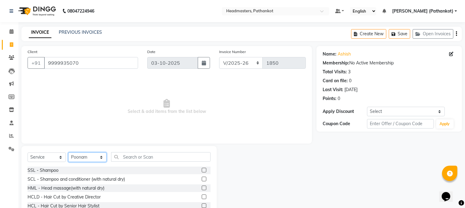
click at [86, 159] on select "Select Stylist [PERSON_NAME] HEAD [PERSON_NAME] [PERSON_NAME] [PERSON_NAME] [PE…" at bounding box center [87, 156] width 38 height 9
select select "91069"
click at [68, 153] on select "Select Stylist [PERSON_NAME] HEAD [PERSON_NAME] [PERSON_NAME] [PERSON_NAME] [PE…" at bounding box center [87, 156] width 38 height 9
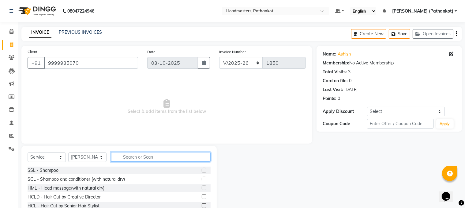
click at [135, 157] on input "text" at bounding box center [161, 156] width 100 height 9
type input "w"
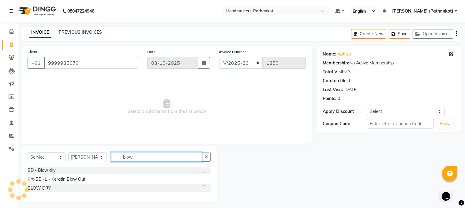
type input "blow"
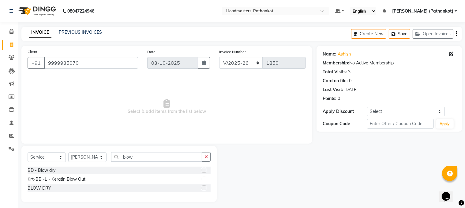
click at [203, 170] on label at bounding box center [204, 170] width 5 height 5
click at [203, 170] on input "checkbox" at bounding box center [204, 170] width 4 height 4
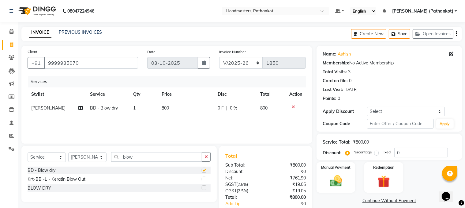
checkbox input "false"
click at [169, 109] on td "800" at bounding box center [186, 108] width 56 height 14
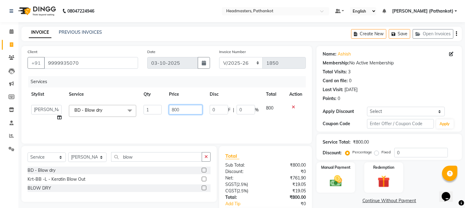
click at [184, 109] on input "800" at bounding box center [186, 109] width 34 height 9
type input "8"
type input "400"
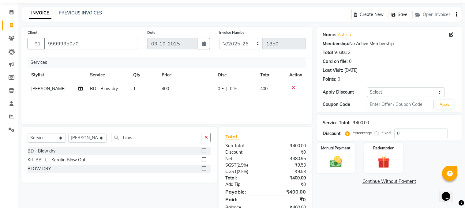
scroll to position [37, 0]
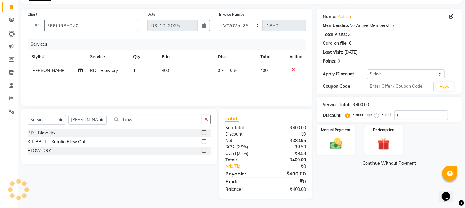
click at [347, 121] on div "Service Total: ₹400.00 Discount: Percentage Fixed 0" at bounding box center [390, 109] width 146 height 26
click at [344, 127] on label "Manual Payment" at bounding box center [336, 130] width 31 height 6
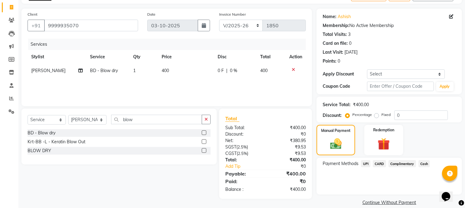
click at [364, 164] on span "UPI" at bounding box center [365, 163] width 9 height 7
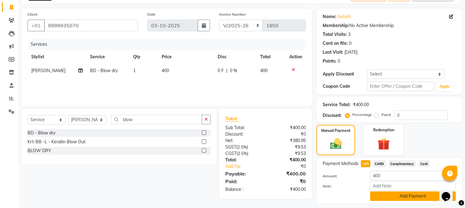
click at [390, 196] on button "Add Payment" at bounding box center [413, 195] width 86 height 9
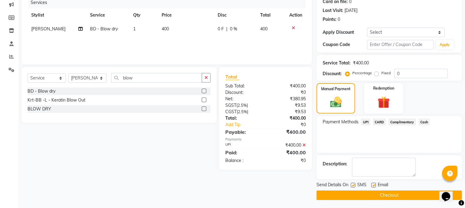
scroll to position [80, 0]
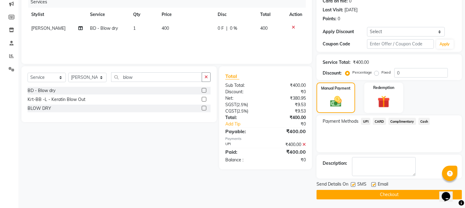
click at [386, 194] on button "Checkout" at bounding box center [390, 194] width 146 height 9
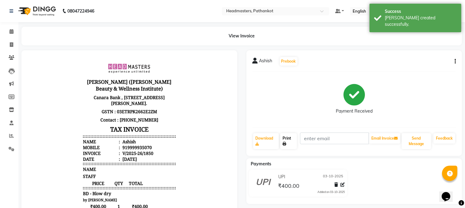
click at [291, 137] on link "Print" at bounding box center [288, 141] width 17 height 16
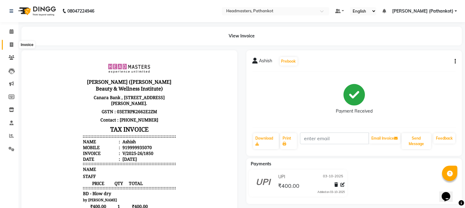
click at [13, 43] on icon at bounding box center [11, 44] width 3 height 5
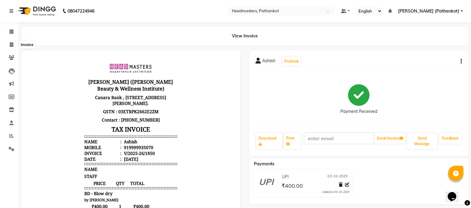
select select "7530"
select select "service"
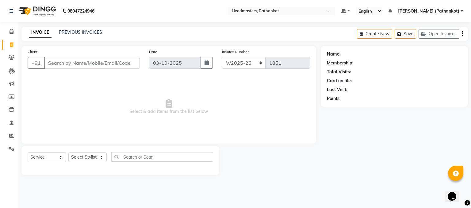
click at [81, 64] on input "Client" at bounding box center [92, 63] width 96 height 12
select select "66904"
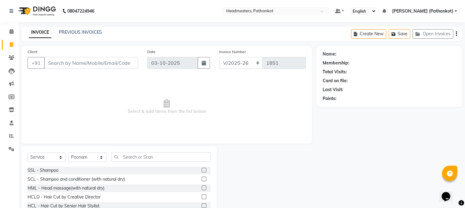
click at [62, 61] on input "Client" at bounding box center [91, 63] width 94 height 12
click at [64, 60] on input "Client" at bounding box center [91, 63] width 94 height 12
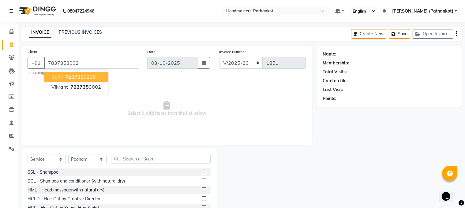
type input "7837353002"
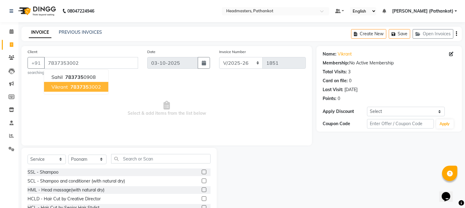
click at [88, 89] on ngb-highlight "783735 3002" at bounding box center [85, 87] width 32 height 6
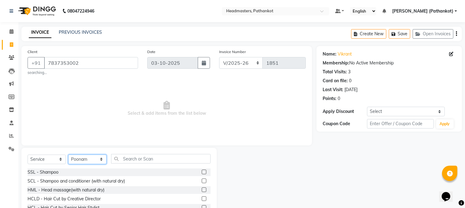
click at [92, 158] on select "Select Stylist [PERSON_NAME] HEAD [PERSON_NAME] [PERSON_NAME] [PERSON_NAME] [PE…" at bounding box center [87, 158] width 38 height 9
select select "83139"
click at [68, 155] on select "Select Stylist [PERSON_NAME] HEAD [PERSON_NAME] [PERSON_NAME] [PERSON_NAME] [PE…" at bounding box center [87, 158] width 38 height 9
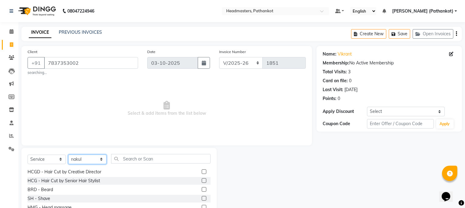
scroll to position [276, 0]
click at [202, 181] on label at bounding box center [204, 180] width 5 height 5
click at [202, 181] on input "checkbox" at bounding box center [204, 181] width 4 height 4
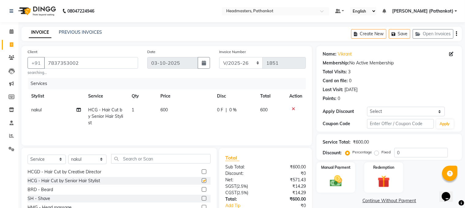
checkbox input "false"
click at [202, 188] on label at bounding box center [204, 189] width 5 height 5
click at [202, 188] on input "checkbox" at bounding box center [204, 189] width 4 height 4
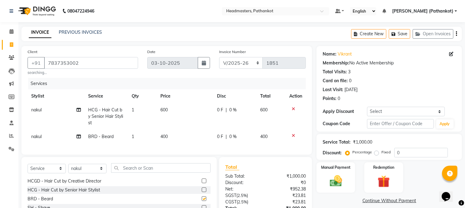
checkbox input "false"
click at [170, 109] on td "600" at bounding box center [185, 116] width 57 height 27
select select "83139"
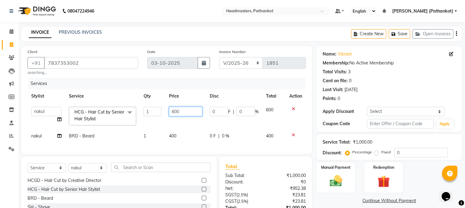
click at [185, 111] on input "600" at bounding box center [186, 111] width 34 height 9
type input "6"
type input "300"
click at [177, 136] on td "400" at bounding box center [185, 136] width 41 height 14
select select "83139"
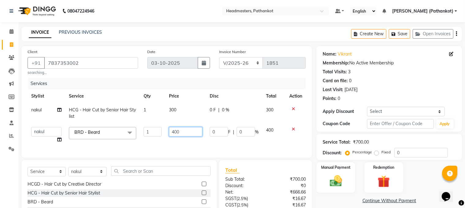
click at [187, 135] on input "400" at bounding box center [186, 131] width 34 height 9
type input "4"
type input "150"
click at [84, 176] on select "Select Stylist [PERSON_NAME] HEAD [PERSON_NAME] [PERSON_NAME] [PERSON_NAME] [PE…" at bounding box center [87, 171] width 38 height 9
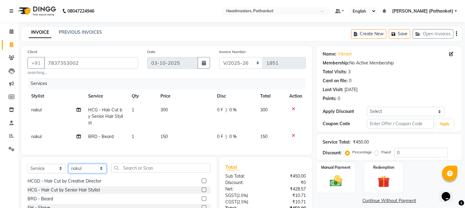
select select "66908"
click at [68, 169] on select "Select Stylist [PERSON_NAME] HEAD [PERSON_NAME] [PERSON_NAME] [PERSON_NAME] [PE…" at bounding box center [87, 168] width 38 height 9
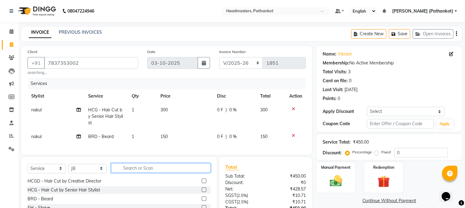
click at [149, 172] on input "text" at bounding box center [161, 167] width 100 height 9
click at [202, 201] on label at bounding box center [204, 198] width 5 height 5
click at [202, 201] on input "checkbox" at bounding box center [204, 199] width 4 height 4
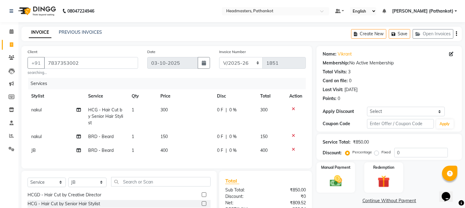
checkbox input "false"
click at [171, 148] on td "400" at bounding box center [185, 150] width 57 height 14
select select "66908"
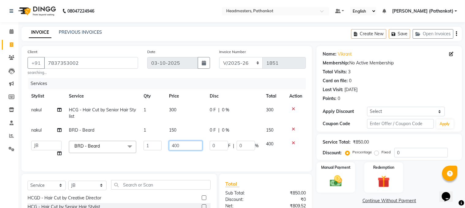
click at [181, 146] on input "400" at bounding box center [186, 145] width 34 height 9
type input "4"
type input "150"
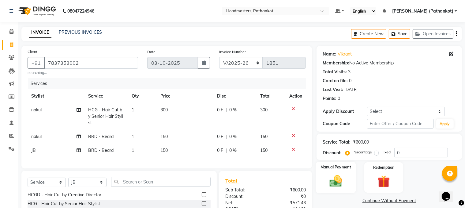
click at [327, 175] on img at bounding box center [336, 181] width 21 height 15
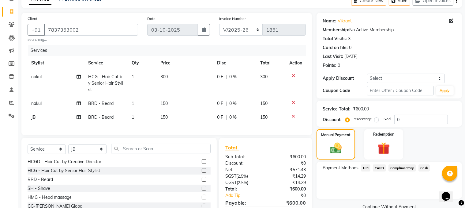
scroll to position [68, 0]
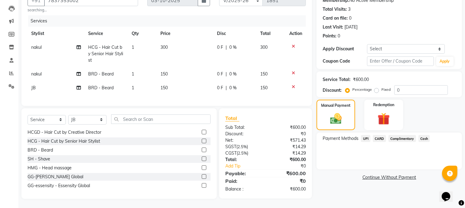
click at [423, 135] on span "Cash" at bounding box center [425, 138] width 12 height 7
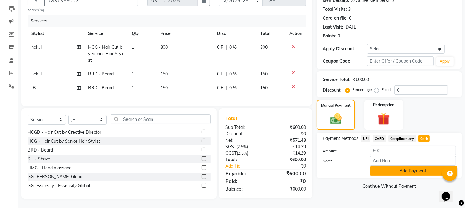
click at [419, 166] on button "Add Payment" at bounding box center [413, 170] width 86 height 9
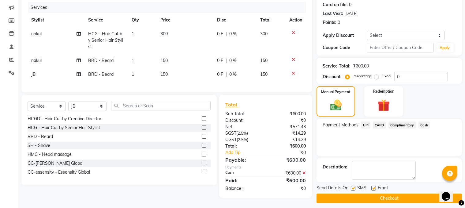
scroll to position [80, 0]
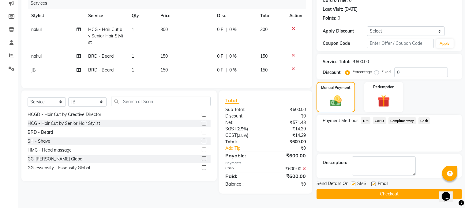
click at [418, 193] on button "Checkout" at bounding box center [390, 193] width 146 height 9
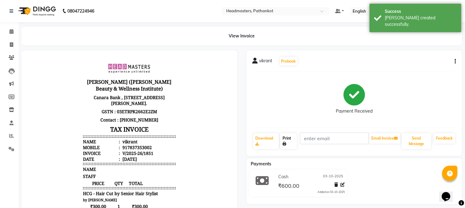
click at [291, 143] on link "Print" at bounding box center [288, 141] width 17 height 16
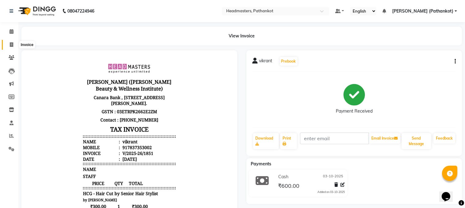
click at [11, 44] on icon at bounding box center [11, 44] width 3 height 5
select select "service"
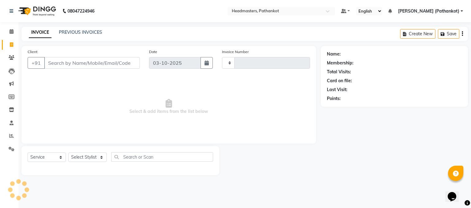
type input "1852"
select select "7530"
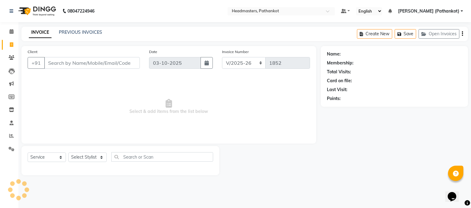
click at [94, 65] on input "Client" at bounding box center [92, 63] width 96 height 12
select select "66904"
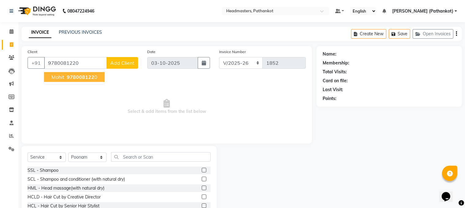
type input "9780081220"
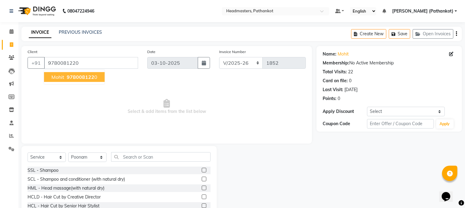
drag, startPoint x: 93, startPoint y: 76, endPoint x: 86, endPoint y: 118, distance: 42.9
click at [93, 76] on ngb-highlight "978008122 0" at bounding box center [82, 77] width 32 height 6
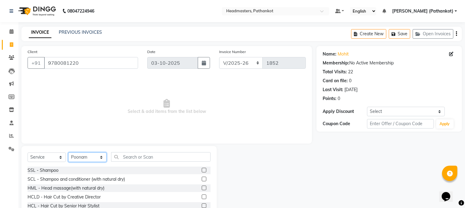
click at [86, 159] on select "Select Stylist [PERSON_NAME] HEAD [PERSON_NAME] [PERSON_NAME] [PERSON_NAME] [PE…" at bounding box center [87, 156] width 38 height 9
select select "66907"
click at [68, 153] on select "Select Stylist [PERSON_NAME] HEAD [PERSON_NAME] [PERSON_NAME] [PERSON_NAME] [PE…" at bounding box center [87, 156] width 38 height 9
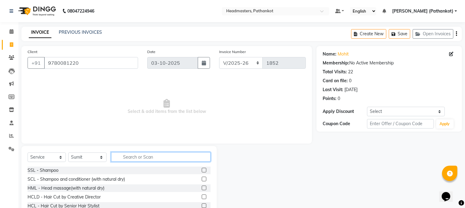
click at [132, 158] on input "text" at bounding box center [161, 156] width 100 height 9
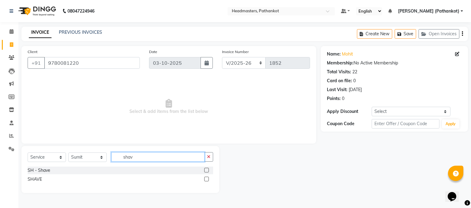
type input "shav"
click at [205, 168] on label at bounding box center [206, 170] width 5 height 5
click at [205, 168] on input "checkbox" at bounding box center [206, 170] width 4 height 4
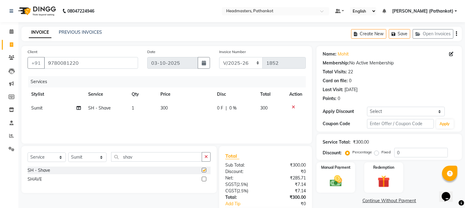
checkbox input "false"
click at [168, 104] on td "300" at bounding box center [185, 108] width 57 height 14
select select "66907"
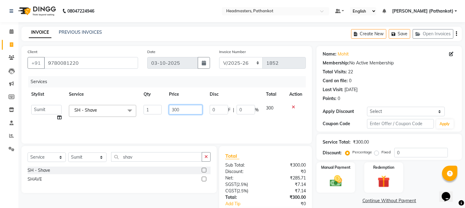
click at [185, 108] on input "300" at bounding box center [186, 109] width 34 height 9
type input "3"
type input "150"
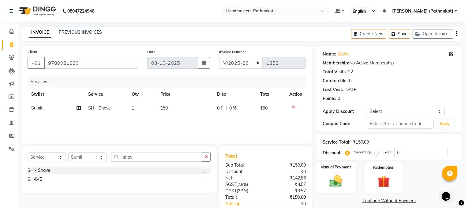
click at [333, 186] on img at bounding box center [336, 181] width 21 height 15
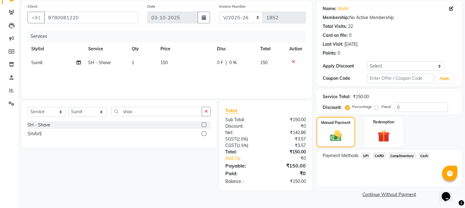
click at [363, 154] on span "UPI" at bounding box center [365, 155] width 9 height 7
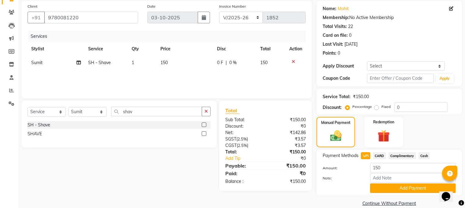
scroll to position [55, 0]
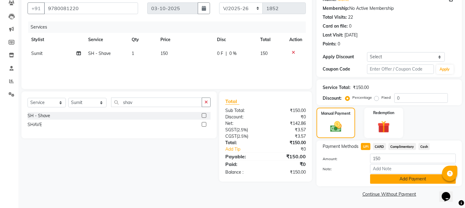
click at [384, 180] on button "Add Payment" at bounding box center [413, 178] width 86 height 9
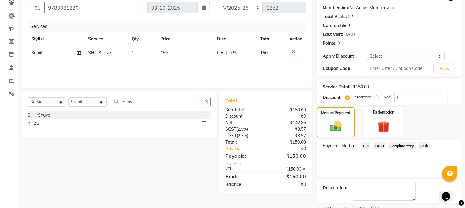
scroll to position [80, 0]
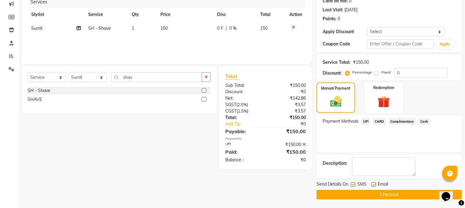
click at [385, 192] on button "Checkout" at bounding box center [390, 194] width 146 height 9
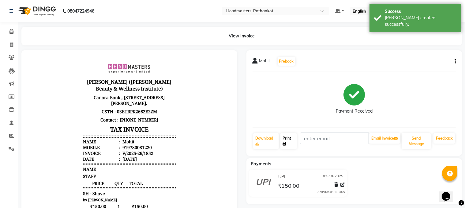
click at [295, 143] on link "Print" at bounding box center [288, 141] width 17 height 16
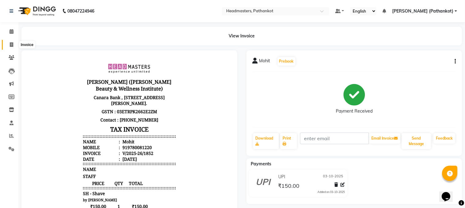
click at [9, 43] on span at bounding box center [11, 44] width 11 height 7
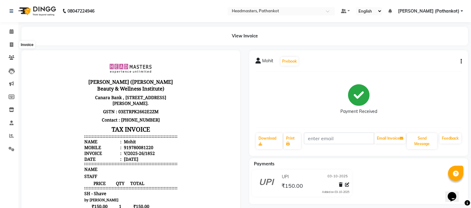
select select "service"
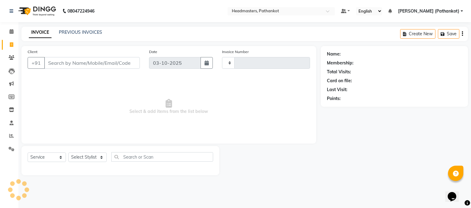
type input "1853"
select select "7530"
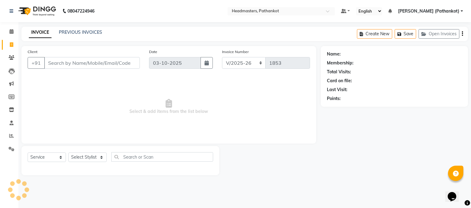
click at [105, 62] on input "Client" at bounding box center [92, 63] width 96 height 12
select select "66904"
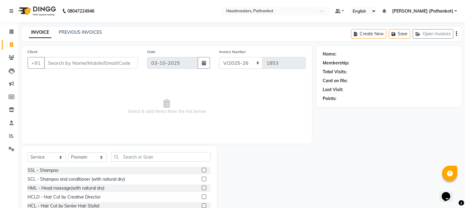
click at [111, 64] on input "Client" at bounding box center [91, 63] width 94 height 12
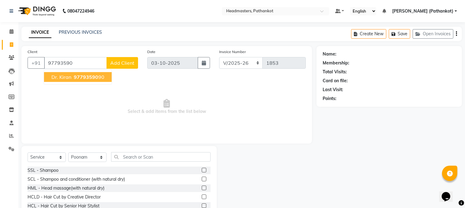
click at [98, 75] on ngb-highlight "97793590 90" at bounding box center [89, 77] width 32 height 6
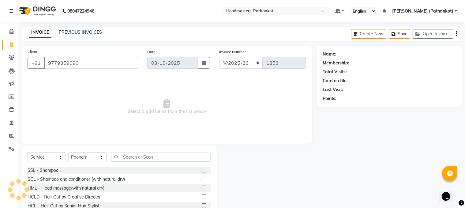
type input "9779359090"
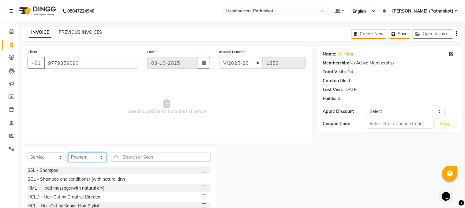
click at [101, 157] on select "Select Stylist [PERSON_NAME] HEAD [PERSON_NAME] [PERSON_NAME] [PERSON_NAME] [PE…" at bounding box center [87, 156] width 38 height 9
click at [68, 153] on select "Select Stylist [PERSON_NAME] HEAD [PERSON_NAME] [PERSON_NAME] [PERSON_NAME] [PE…" at bounding box center [87, 156] width 38 height 9
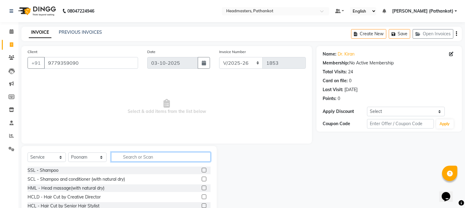
click at [125, 160] on input "text" at bounding box center [161, 156] width 100 height 9
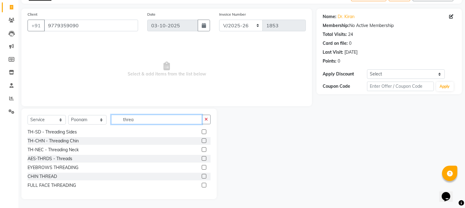
scroll to position [38, 0]
type input "threa"
click at [202, 167] on label at bounding box center [204, 166] width 5 height 5
click at [202, 167] on input "checkbox" at bounding box center [204, 167] width 4 height 4
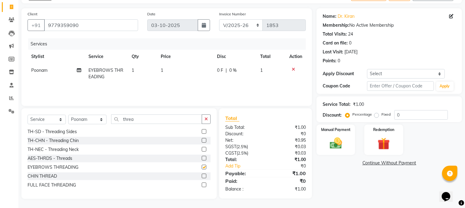
checkbox input "false"
click at [170, 70] on td "1" at bounding box center [185, 73] width 57 height 20
select select "66904"
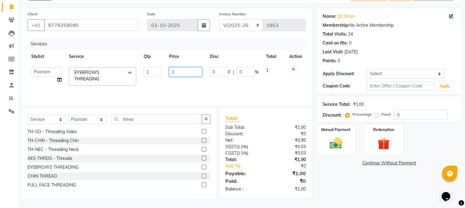
click at [176, 69] on input "1" at bounding box center [186, 71] width 34 height 9
type input "160"
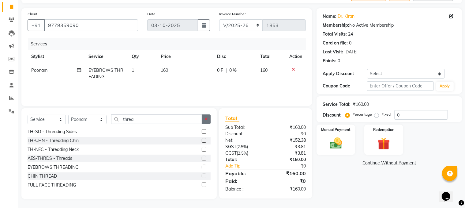
click at [208, 118] on button "button" at bounding box center [206, 118] width 9 height 9
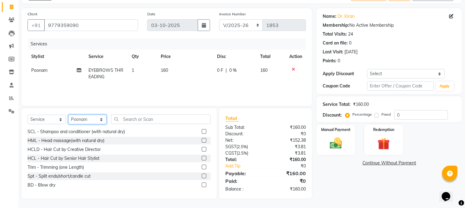
click at [80, 119] on select "Select Stylist [PERSON_NAME] HEAD [PERSON_NAME] [PERSON_NAME] [PERSON_NAME] [PE…" at bounding box center [87, 119] width 38 height 9
select select "66910"
click at [68, 115] on select "Select Stylist [PERSON_NAME] HEAD [PERSON_NAME] [PERSON_NAME] [PERSON_NAME] [PE…" at bounding box center [87, 119] width 38 height 9
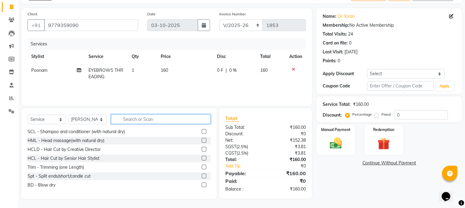
click at [152, 118] on input "text" at bounding box center [161, 118] width 100 height 9
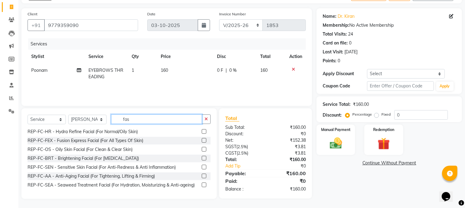
scroll to position [37, 0]
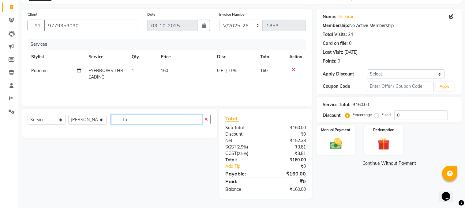
type input "f"
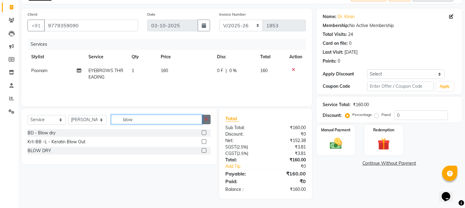
type input "blow"
click at [204, 118] on button "button" at bounding box center [206, 119] width 9 height 9
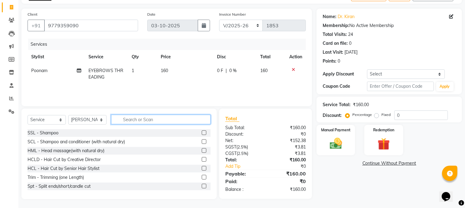
click at [174, 118] on input "text" at bounding box center [161, 119] width 100 height 9
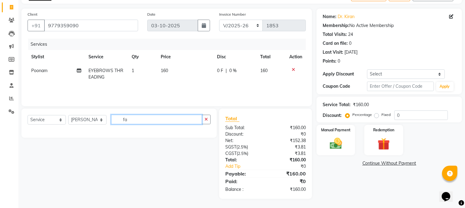
type input "f"
type input "gk"
click at [206, 118] on icon "button" at bounding box center [206, 119] width 3 height 4
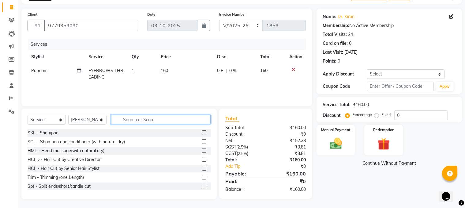
click at [178, 119] on input "text" at bounding box center [161, 119] width 100 height 9
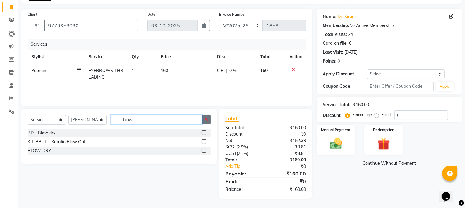
type input "blow"
click at [205, 118] on icon "button" at bounding box center [206, 119] width 3 height 4
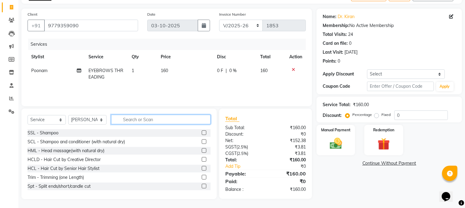
type input "s"
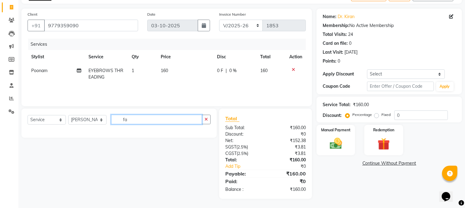
type input "f"
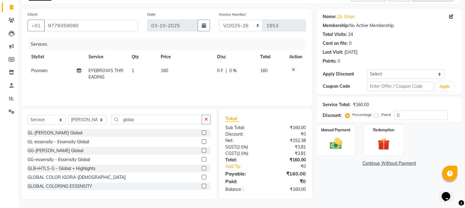
click at [202, 132] on label at bounding box center [204, 132] width 5 height 5
click at [202, 132] on input "checkbox" at bounding box center [204, 133] width 4 height 4
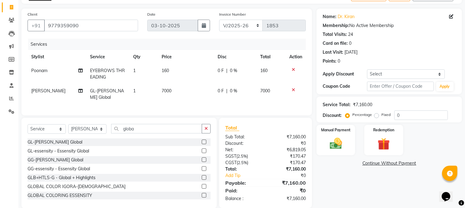
click at [293, 89] on icon at bounding box center [293, 90] width 3 height 4
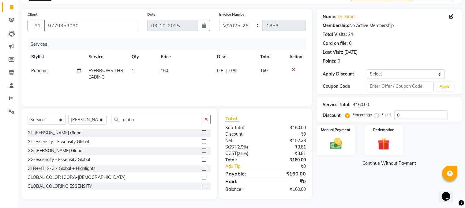
click at [202, 185] on label at bounding box center [204, 185] width 5 height 5
click at [202, 185] on input "checkbox" at bounding box center [204, 186] width 4 height 4
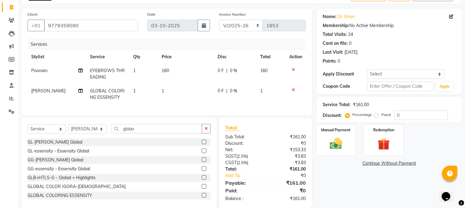
click at [294, 88] on icon at bounding box center [293, 90] width 3 height 4
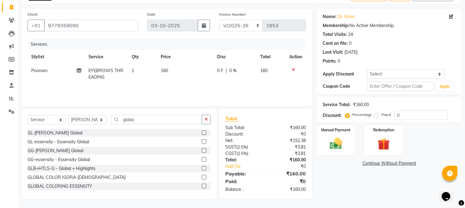
click at [202, 176] on label at bounding box center [204, 177] width 5 height 5
click at [202, 176] on input "checkbox" at bounding box center [204, 177] width 4 height 4
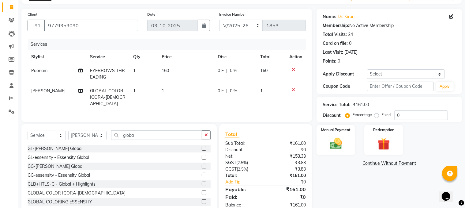
click at [293, 89] on icon at bounding box center [293, 90] width 3 height 4
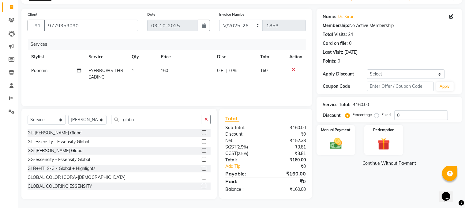
click at [202, 149] on label at bounding box center [204, 150] width 5 height 5
click at [202, 149] on input "checkbox" at bounding box center [204, 151] width 4 height 4
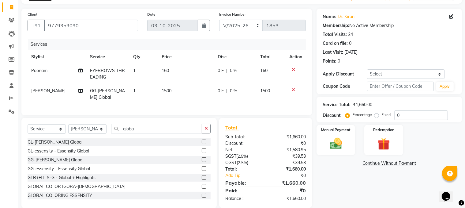
click at [292, 89] on icon at bounding box center [293, 90] width 3 height 4
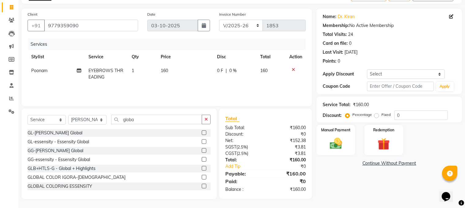
click at [202, 140] on label at bounding box center [204, 141] width 5 height 5
click at [202, 140] on input "checkbox" at bounding box center [204, 142] width 4 height 4
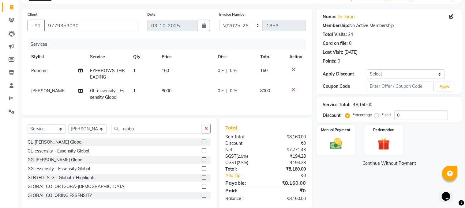
click at [202, 144] on label at bounding box center [204, 141] width 5 height 5
click at [202, 144] on input "checkbox" at bounding box center [204, 142] width 4 height 4
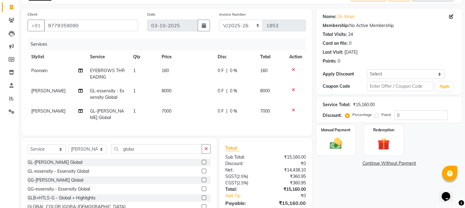
click at [292, 87] on td at bounding box center [296, 94] width 20 height 20
click at [292, 89] on icon at bounding box center [293, 90] width 3 height 4
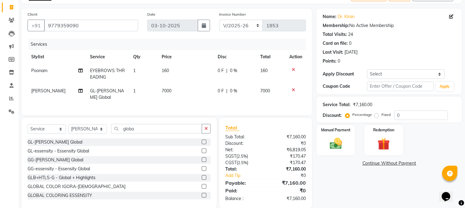
click at [178, 89] on td "7000" at bounding box center [186, 94] width 56 height 20
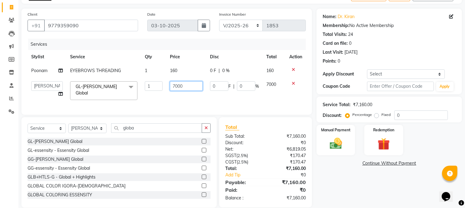
click at [187, 86] on input "7000" at bounding box center [186, 85] width 33 height 9
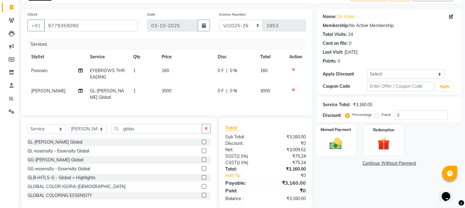
click at [333, 141] on img at bounding box center [336, 143] width 21 height 15
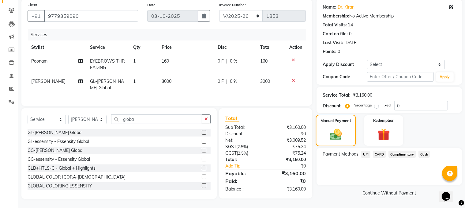
scroll to position [52, 0]
click at [425, 150] on span "Cash" at bounding box center [425, 153] width 12 height 7
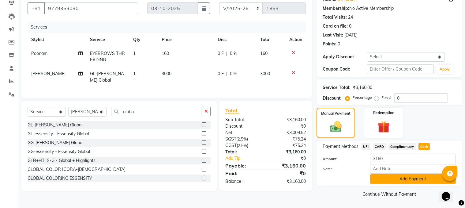
click at [422, 179] on button "Add Payment" at bounding box center [413, 178] width 86 height 9
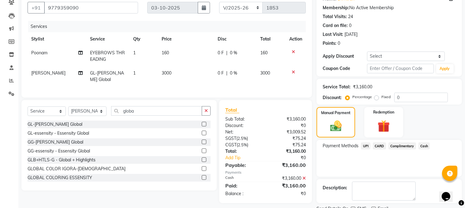
scroll to position [80, 0]
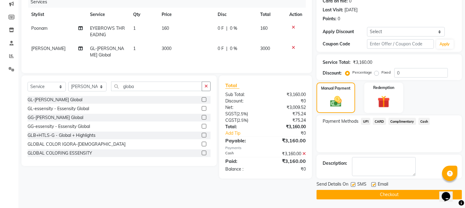
click at [341, 192] on button "Checkout" at bounding box center [390, 194] width 146 height 9
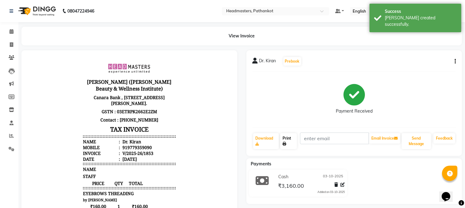
click at [294, 141] on link "Print" at bounding box center [288, 141] width 17 height 16
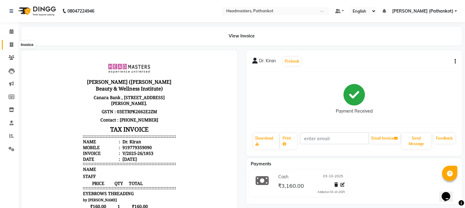
click at [13, 44] on span at bounding box center [11, 44] width 11 height 7
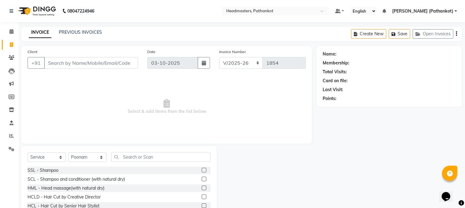
click at [76, 64] on input "Client" at bounding box center [91, 63] width 94 height 12
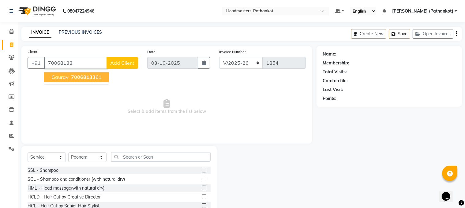
click at [80, 78] on span "70068133" at bounding box center [83, 77] width 25 height 6
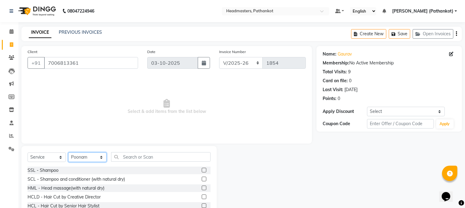
click at [89, 157] on select "Select Stylist [PERSON_NAME] HEAD [PERSON_NAME] [PERSON_NAME] [PERSON_NAME] [PE…" at bounding box center [87, 156] width 38 height 9
click at [68, 153] on select "Select Stylist [PERSON_NAME] HEAD [PERSON_NAME] [PERSON_NAME] [PERSON_NAME] [PE…" at bounding box center [87, 156] width 38 height 9
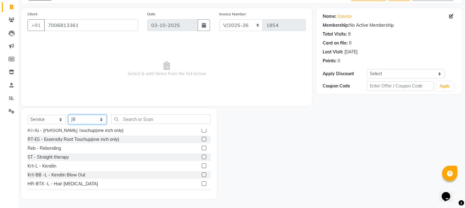
scroll to position [245, 0]
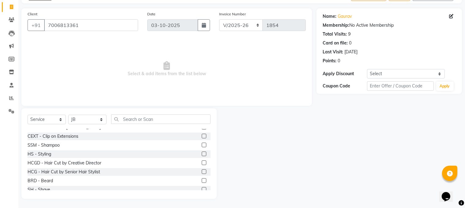
click at [202, 171] on label at bounding box center [204, 171] width 5 height 5
click at [202, 171] on input "checkbox" at bounding box center [204, 172] width 4 height 4
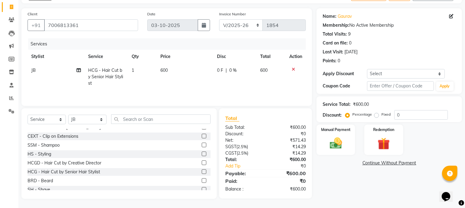
click at [202, 181] on label at bounding box center [204, 180] width 5 height 5
click at [202, 181] on input "checkbox" at bounding box center [204, 181] width 4 height 4
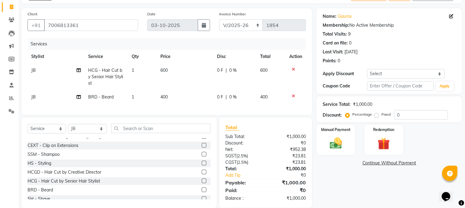
click at [202, 183] on label at bounding box center [204, 180] width 5 height 5
click at [202, 183] on input "checkbox" at bounding box center [204, 181] width 4 height 4
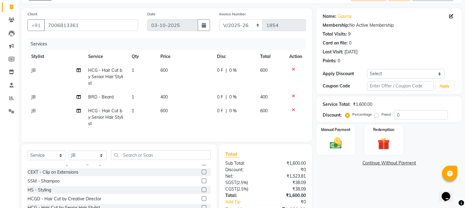
click at [169, 70] on td "600" at bounding box center [185, 76] width 57 height 27
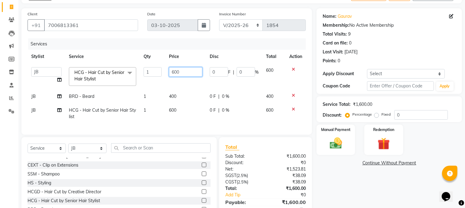
click at [180, 69] on input "600" at bounding box center [186, 71] width 34 height 9
click at [181, 95] on td "400" at bounding box center [185, 96] width 41 height 14
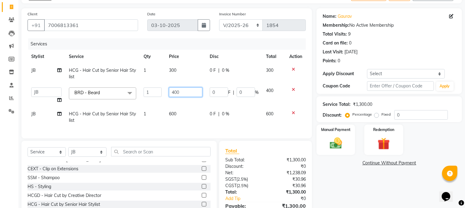
click at [185, 90] on input "400" at bounding box center [186, 91] width 34 height 9
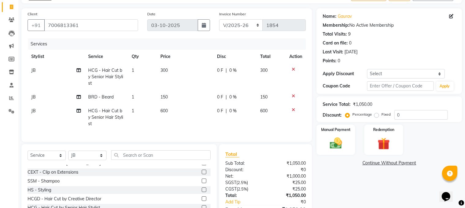
click at [177, 113] on td "600" at bounding box center [185, 117] width 57 height 27
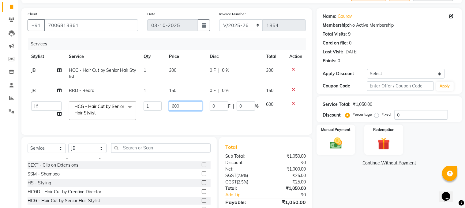
click at [184, 103] on input "600" at bounding box center [186, 105] width 34 height 9
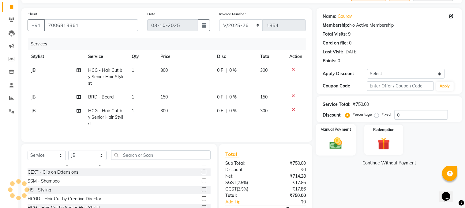
click at [350, 136] on div "Manual Payment" at bounding box center [336, 140] width 40 height 32
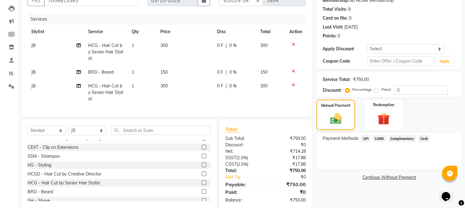
scroll to position [79, 0]
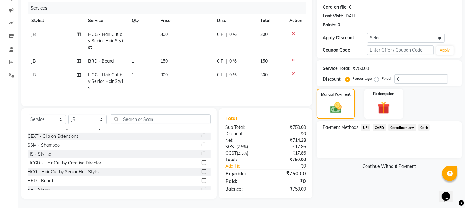
click at [422, 124] on span "Cash" at bounding box center [425, 127] width 12 height 7
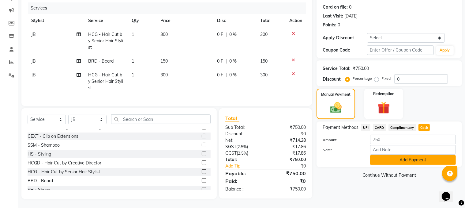
click at [398, 155] on button "Add Payment" at bounding box center [413, 159] width 86 height 9
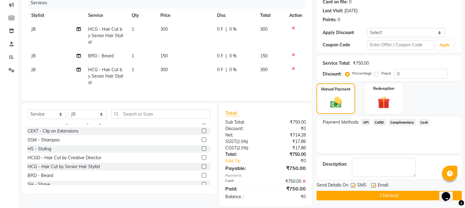
click at [350, 195] on button "Checkout" at bounding box center [390, 195] width 146 height 9
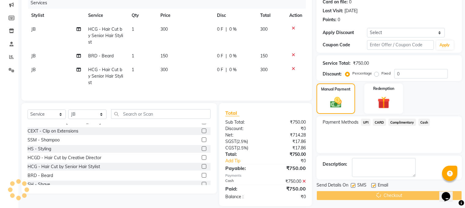
scroll to position [91, 0]
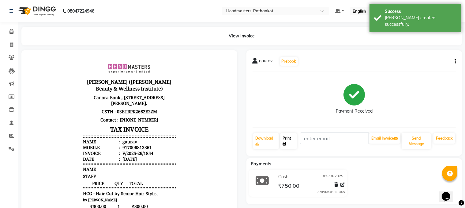
click at [292, 142] on link "Print" at bounding box center [288, 141] width 17 height 16
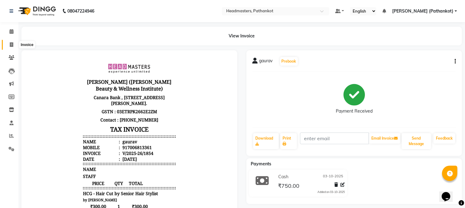
click at [9, 44] on span at bounding box center [11, 44] width 11 height 7
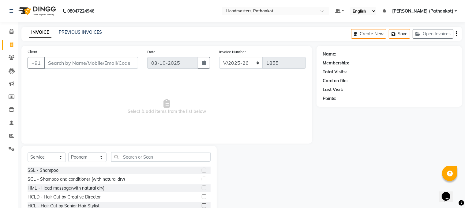
click at [72, 66] on input "Client" at bounding box center [91, 63] width 94 height 12
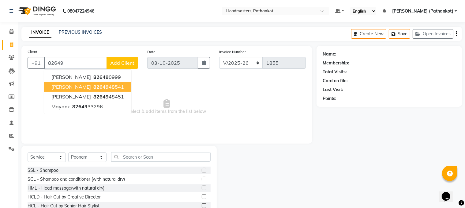
click at [93, 87] on span "82649" at bounding box center [100, 87] width 15 height 6
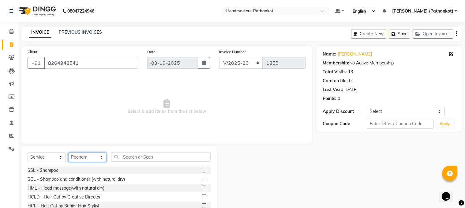
click at [92, 157] on select "Select Stylist [PERSON_NAME] HEAD [PERSON_NAME] [PERSON_NAME] [PERSON_NAME] [PE…" at bounding box center [87, 156] width 38 height 9
click at [68, 153] on select "Select Stylist [PERSON_NAME] HEAD [PERSON_NAME] [PERSON_NAME] [PERSON_NAME] [PE…" at bounding box center [87, 156] width 38 height 9
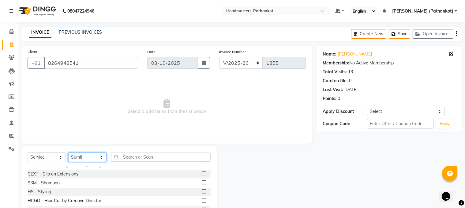
scroll to position [276, 0]
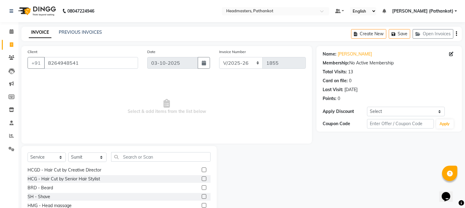
click at [202, 178] on label at bounding box center [204, 178] width 5 height 5
click at [202, 178] on input "checkbox" at bounding box center [204, 179] width 4 height 4
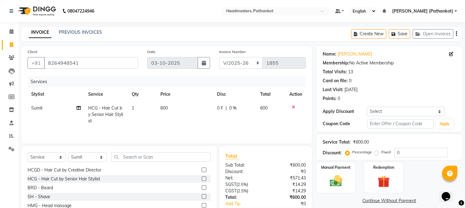
click at [202, 188] on label at bounding box center [204, 187] width 5 height 5
click at [202, 188] on input "checkbox" at bounding box center [204, 188] width 4 height 4
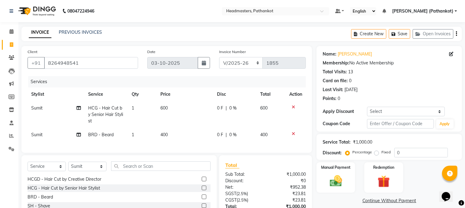
click at [172, 107] on td "600" at bounding box center [185, 114] width 57 height 27
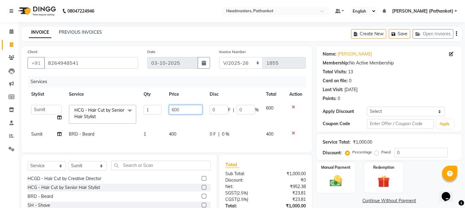
click at [189, 109] on input "600" at bounding box center [186, 109] width 34 height 9
click at [180, 134] on td "400" at bounding box center [185, 134] width 41 height 14
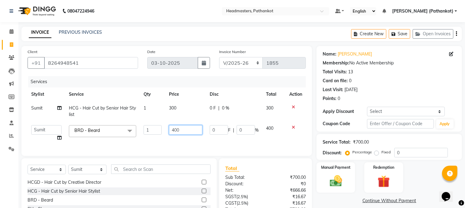
click at [185, 131] on input "400" at bounding box center [186, 129] width 34 height 9
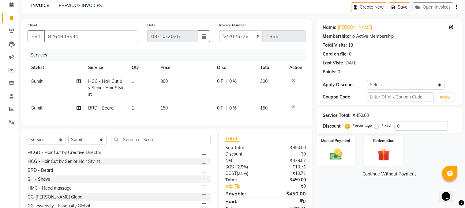
scroll to position [52, 0]
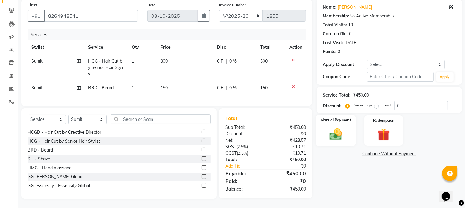
click at [334, 127] on img at bounding box center [336, 134] width 21 height 15
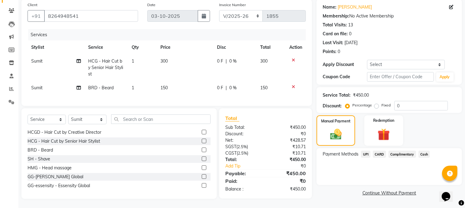
click at [366, 150] on span "UPI" at bounding box center [365, 153] width 9 height 7
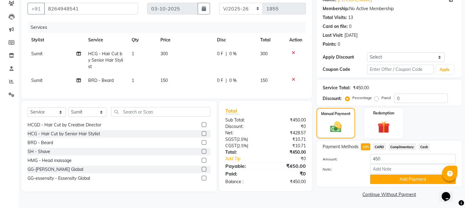
scroll to position [55, 0]
click at [389, 177] on button "Add Payment" at bounding box center [413, 178] width 86 height 9
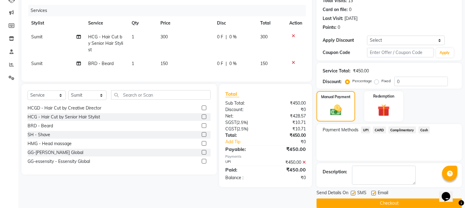
scroll to position [80, 0]
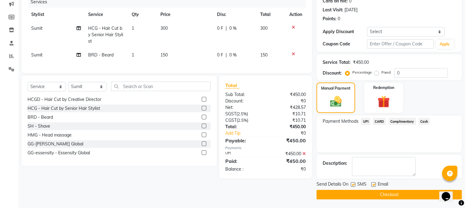
click at [387, 193] on button "Checkout" at bounding box center [390, 194] width 146 height 9
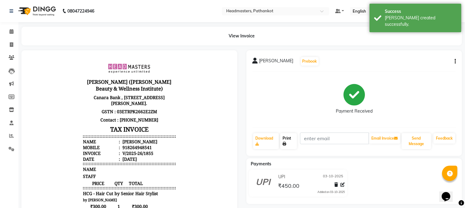
click at [294, 143] on link "Print" at bounding box center [288, 141] width 17 height 16
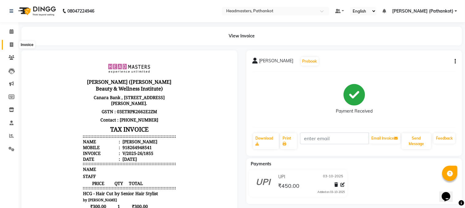
click at [11, 45] on icon at bounding box center [11, 44] width 3 height 5
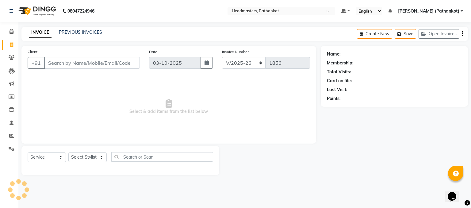
click at [81, 65] on input "Client" at bounding box center [92, 63] width 96 height 12
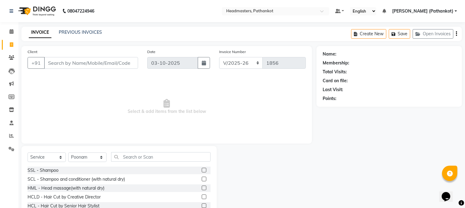
click at [78, 61] on input "Client" at bounding box center [91, 63] width 94 height 12
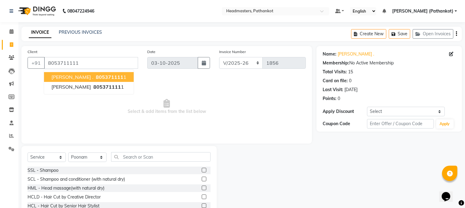
click at [96, 77] on span "805371111" at bounding box center [110, 77] width 28 height 6
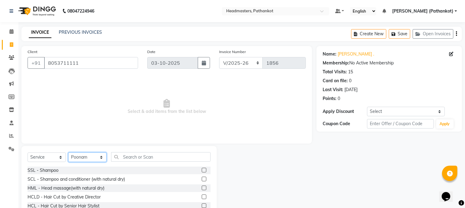
click at [89, 157] on select "Select Stylist [PERSON_NAME] HEAD [PERSON_NAME] [PERSON_NAME] [PERSON_NAME] [PE…" at bounding box center [87, 156] width 38 height 9
click at [68, 153] on select "Select Stylist [PERSON_NAME] HEAD [PERSON_NAME] [PERSON_NAME] [PERSON_NAME] [PE…" at bounding box center [87, 156] width 38 height 9
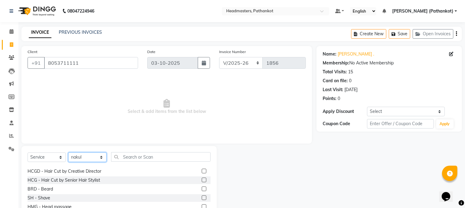
scroll to position [276, 0]
click at [202, 187] on label at bounding box center [204, 187] width 5 height 5
click at [202, 187] on input "checkbox" at bounding box center [204, 188] width 4 height 4
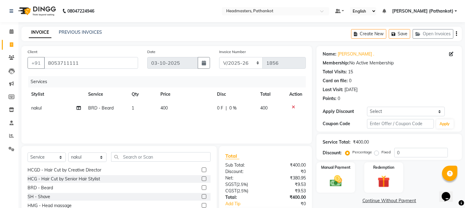
click at [174, 108] on td "400" at bounding box center [185, 108] width 57 height 14
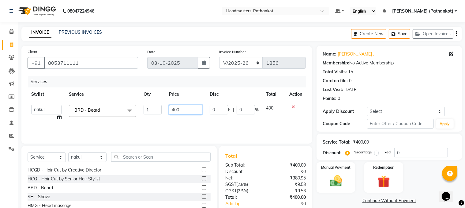
click at [183, 108] on input "400" at bounding box center [186, 109] width 34 height 9
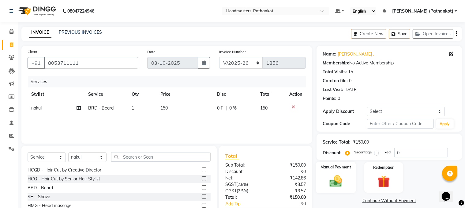
click at [336, 181] on img at bounding box center [336, 181] width 21 height 15
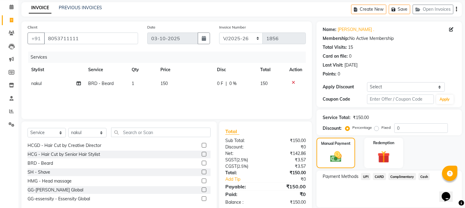
scroll to position [45, 0]
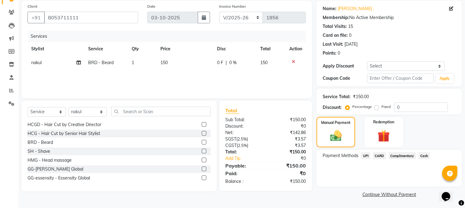
click at [366, 156] on span "UPI" at bounding box center [365, 155] width 9 height 7
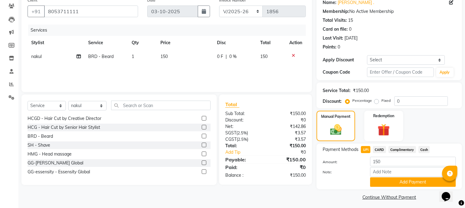
scroll to position [55, 0]
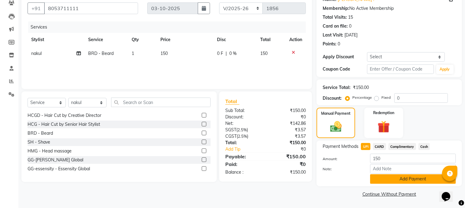
click at [406, 179] on button "Add Payment" at bounding box center [413, 178] width 86 height 9
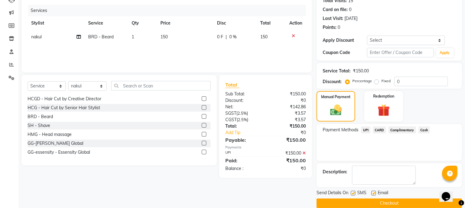
scroll to position [80, 0]
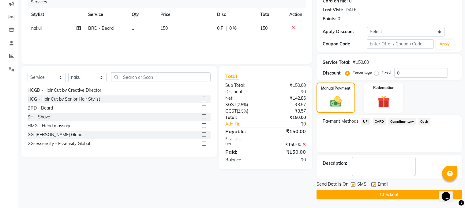
click at [387, 195] on button "Checkout" at bounding box center [390, 194] width 146 height 9
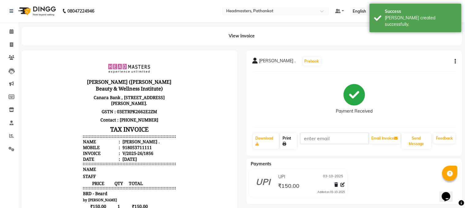
click at [291, 142] on link "Print" at bounding box center [288, 141] width 17 height 16
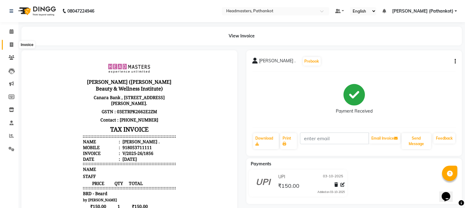
click at [12, 43] on icon at bounding box center [11, 44] width 3 height 5
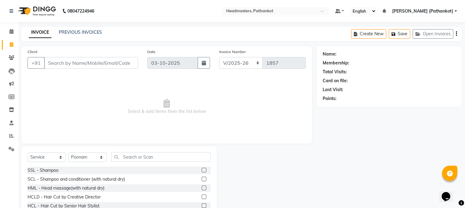
click at [66, 63] on input "Client" at bounding box center [91, 63] width 94 height 12
click at [9, 32] on icon at bounding box center [11, 31] width 4 height 5
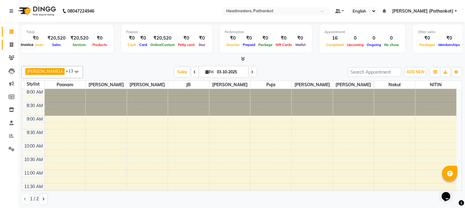
click at [9, 43] on span at bounding box center [11, 44] width 11 height 7
click at [13, 46] on icon at bounding box center [11, 44] width 3 height 5
select select "service"
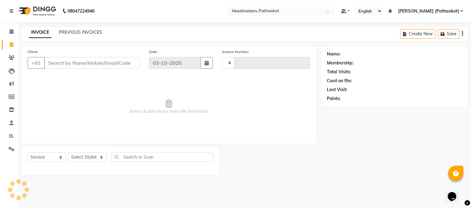
type input "1857"
select select "7530"
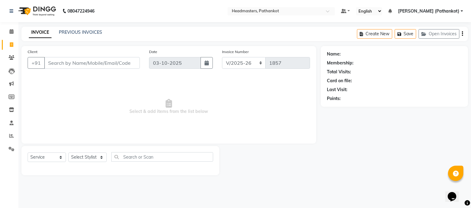
click at [67, 61] on input "Client" at bounding box center [92, 63] width 96 height 12
select select "66904"
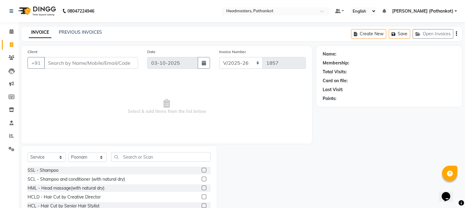
click at [68, 60] on input "Client" at bounding box center [91, 63] width 94 height 12
type input "7526880441"
click at [109, 64] on button "Add Client" at bounding box center [123, 63] width 32 height 12
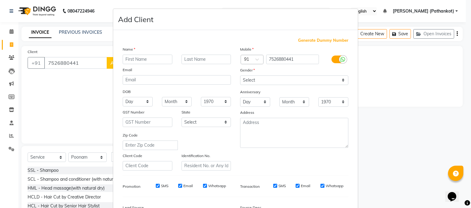
click at [137, 59] on input "text" at bounding box center [148, 59] width 50 height 9
type input "harpreet"
click at [255, 79] on select "Select [DEMOGRAPHIC_DATA] [DEMOGRAPHIC_DATA] Other Prefer Not To Say" at bounding box center [294, 79] width 108 height 9
select select "[DEMOGRAPHIC_DATA]"
click at [240, 76] on select "Select [DEMOGRAPHIC_DATA] [DEMOGRAPHIC_DATA] Other Prefer Not To Say" at bounding box center [294, 79] width 108 height 9
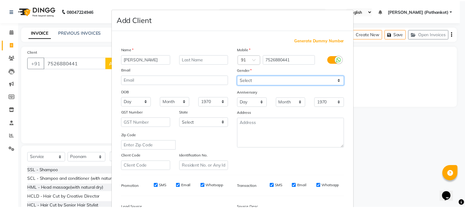
scroll to position [78, 0]
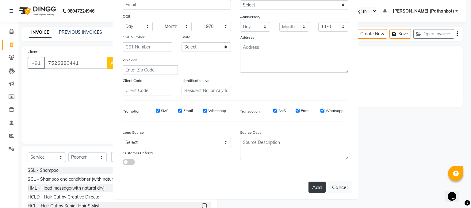
click at [321, 189] on button "Add" at bounding box center [316, 186] width 17 height 11
select select
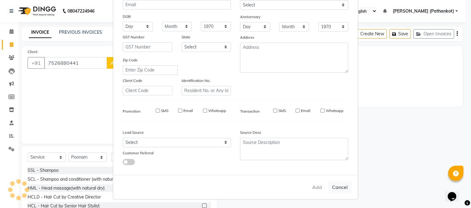
select select
checkbox input "false"
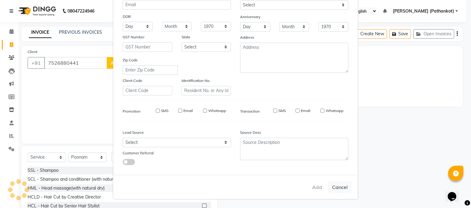
checkbox input "false"
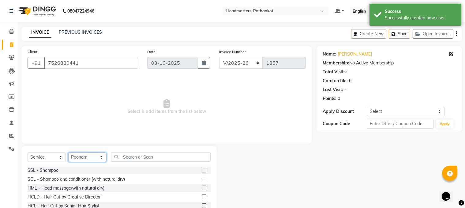
click at [98, 158] on select "Select Stylist [PERSON_NAME] HEAD [PERSON_NAME] [PERSON_NAME] [PERSON_NAME] [PE…" at bounding box center [87, 156] width 38 height 9
select select "66910"
click at [68, 153] on select "Select Stylist [PERSON_NAME] HEAD [PERSON_NAME] [PERSON_NAME] [PERSON_NAME] [PE…" at bounding box center [87, 156] width 38 height 9
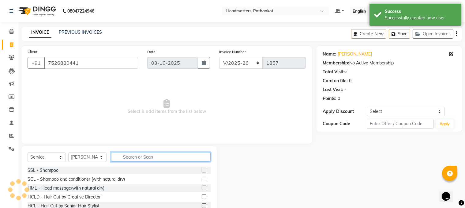
click at [132, 158] on input "text" at bounding box center [161, 156] width 100 height 9
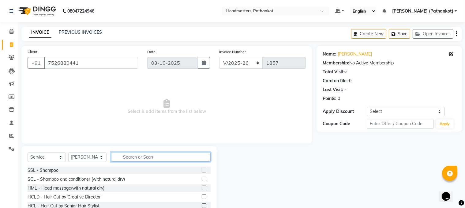
scroll to position [31, 0]
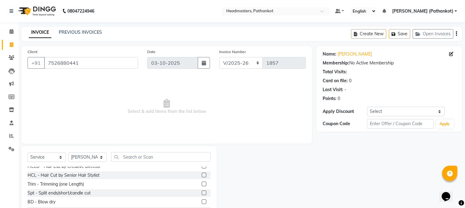
click at [202, 167] on label at bounding box center [204, 166] width 5 height 5
click at [202, 167] on input "checkbox" at bounding box center [204, 166] width 4 height 4
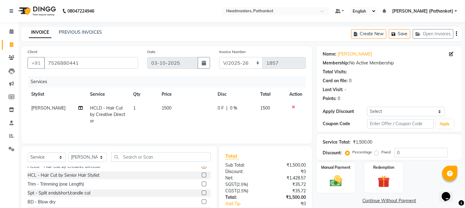
checkbox input "false"
click at [202, 175] on label at bounding box center [204, 174] width 5 height 5
click at [202, 175] on input "checkbox" at bounding box center [204, 175] width 4 height 4
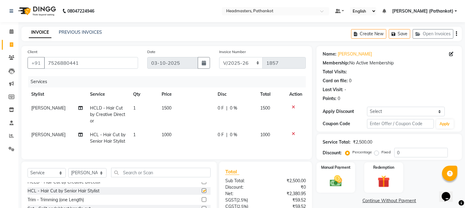
checkbox input "false"
click at [293, 105] on icon at bounding box center [293, 107] width 3 height 4
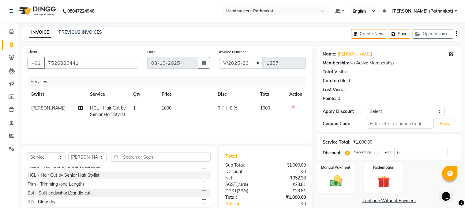
click at [172, 109] on td "1000" at bounding box center [186, 111] width 56 height 20
select select "66910"
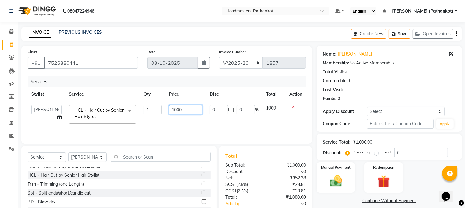
click at [187, 108] on input "1000" at bounding box center [186, 109] width 34 height 9
type input "1"
type input "500"
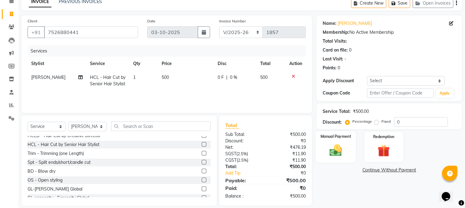
click at [326, 143] on img at bounding box center [336, 150] width 21 height 15
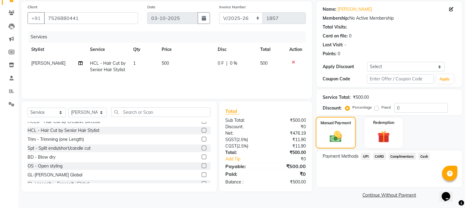
scroll to position [45, 0]
click at [425, 156] on span "Cash" at bounding box center [425, 155] width 12 height 7
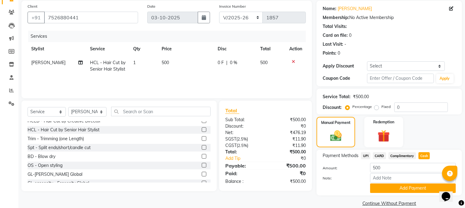
scroll to position [55, 0]
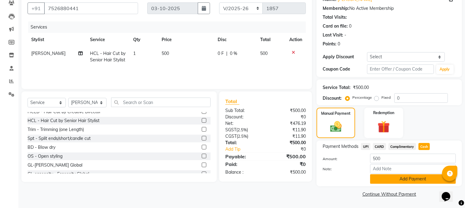
click at [412, 180] on button "Add Payment" at bounding box center [413, 178] width 86 height 9
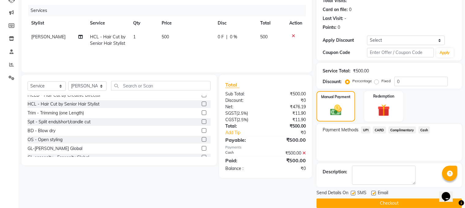
scroll to position [80, 0]
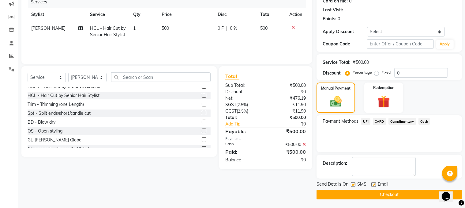
click at [394, 197] on button "Checkout" at bounding box center [390, 194] width 146 height 9
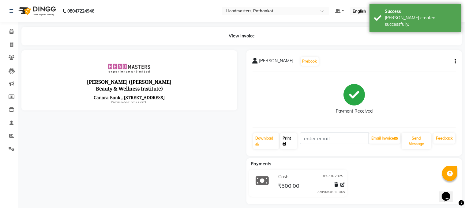
click at [294, 145] on link "Print" at bounding box center [288, 141] width 17 height 16
